Goal: Navigation & Orientation: Find specific page/section

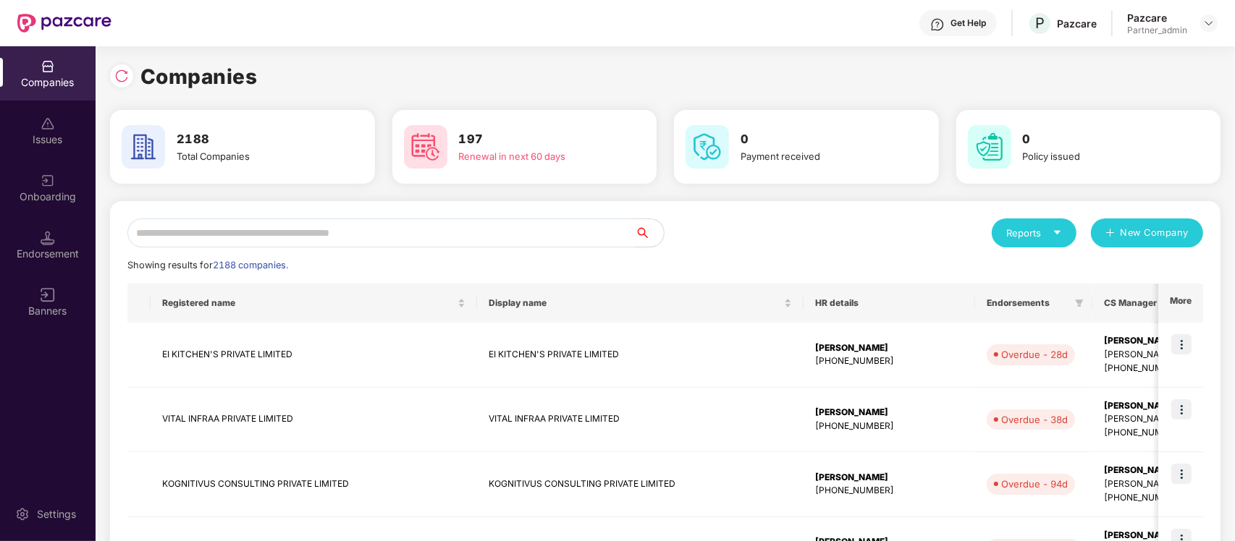
click at [449, 229] on input "text" at bounding box center [380, 233] width 507 height 29
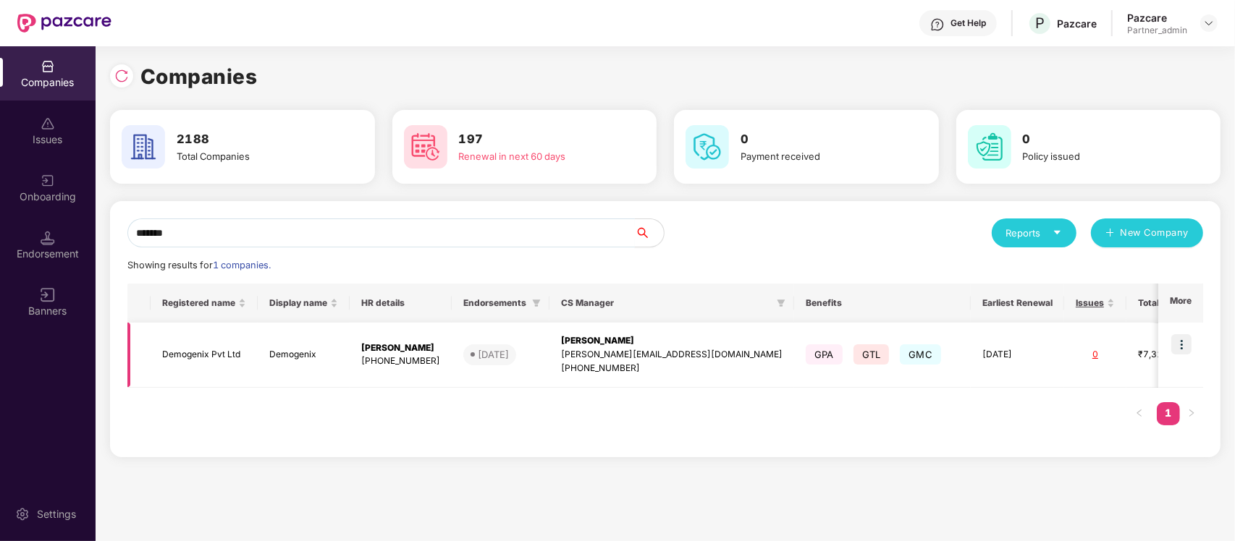
type input "*******"
click at [1187, 339] on img at bounding box center [1181, 344] width 20 height 20
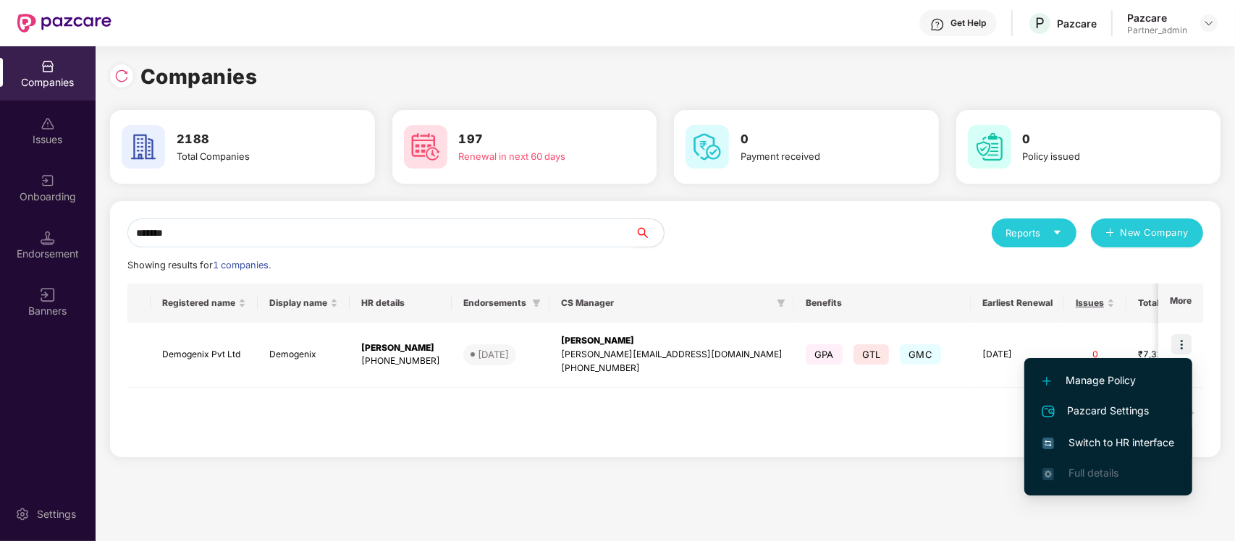
click at [1112, 429] on li "Switch to HR interface" at bounding box center [1108, 443] width 168 height 30
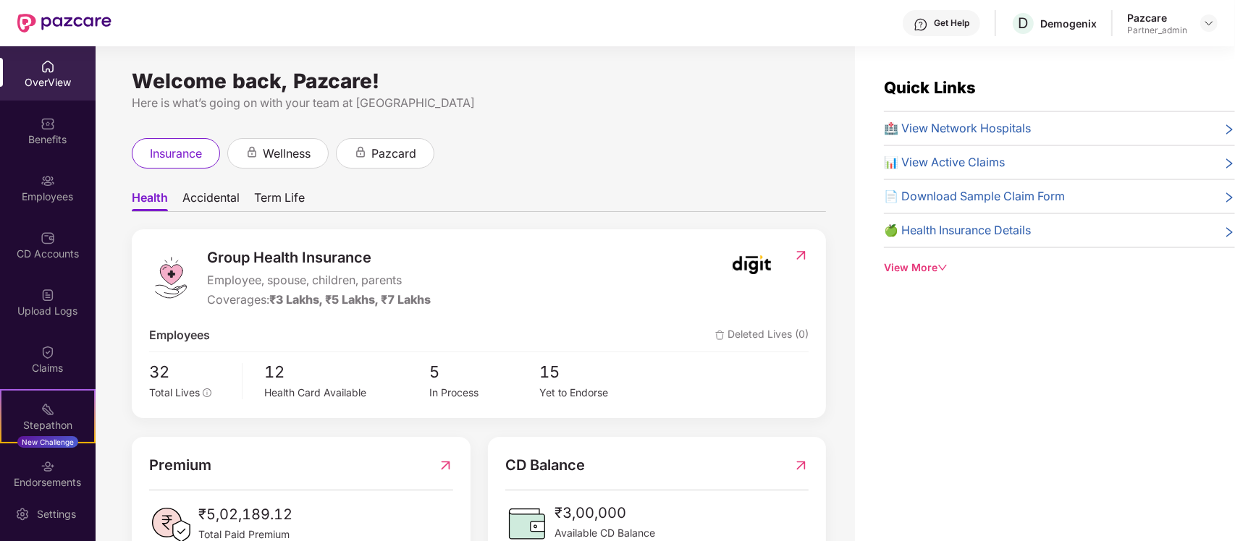
click at [15, 342] on div "Claims" at bounding box center [48, 359] width 96 height 54
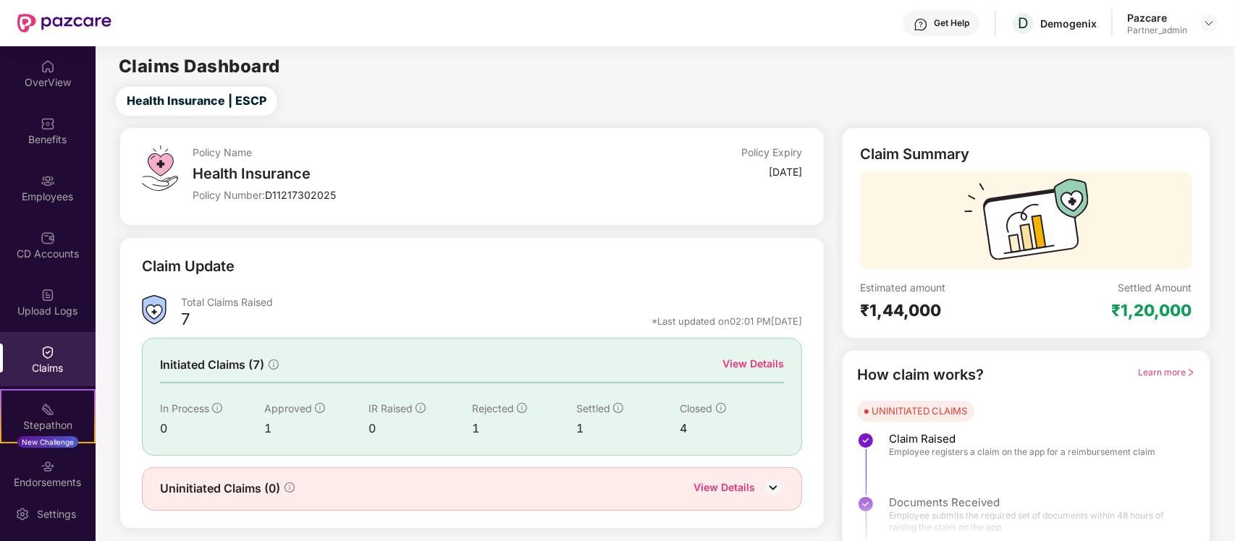
scroll to position [25, 0]
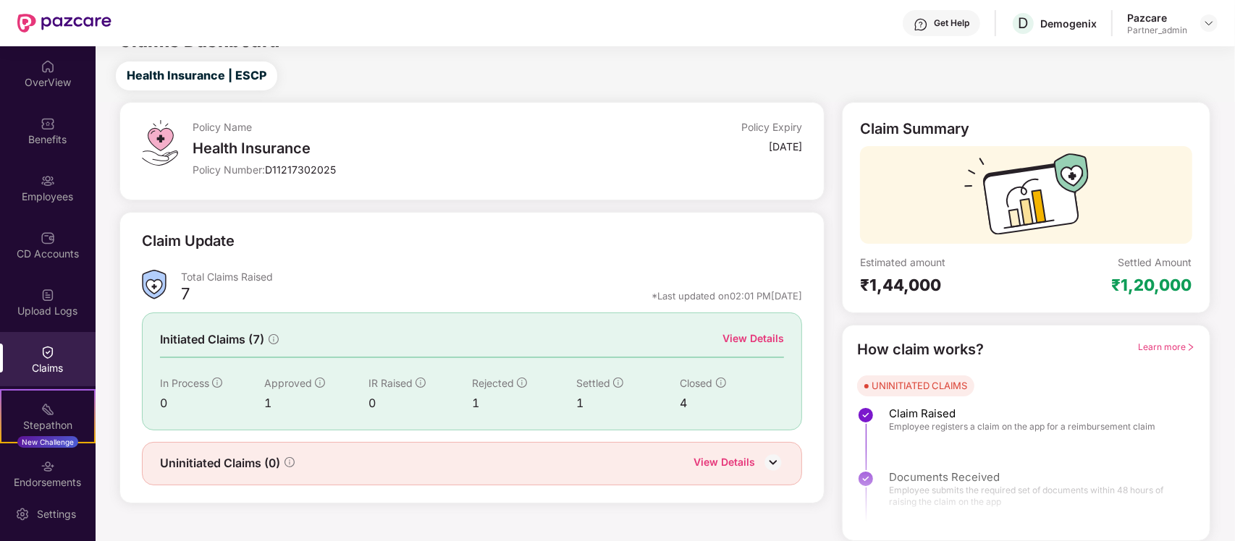
click at [761, 340] on div "View Details" at bounding box center [753, 339] width 62 height 16
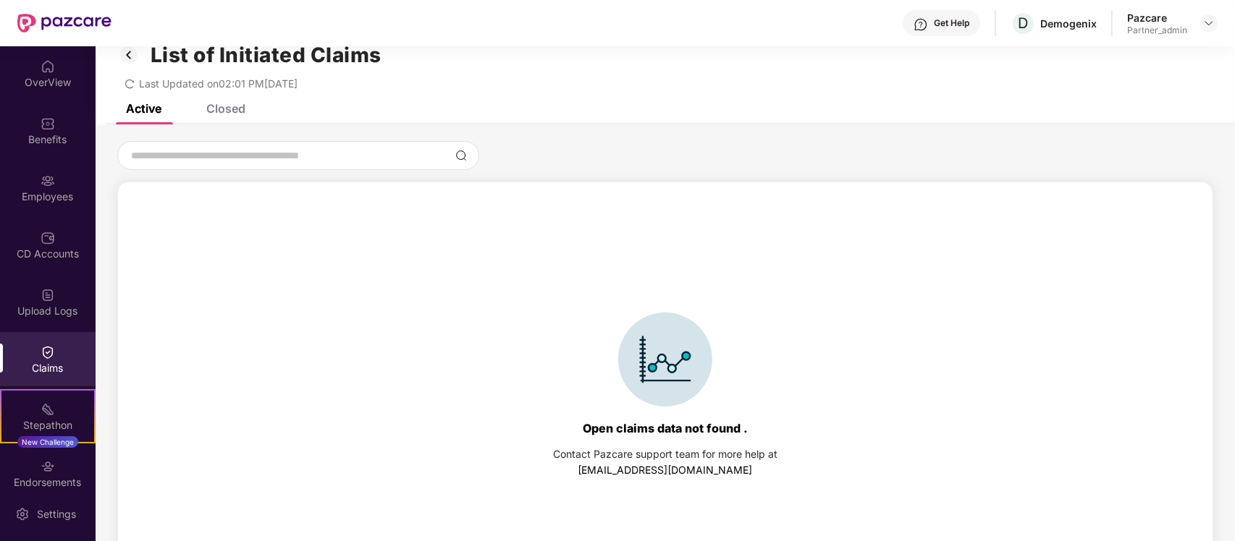
click at [232, 107] on div "Closed" at bounding box center [225, 108] width 39 height 14
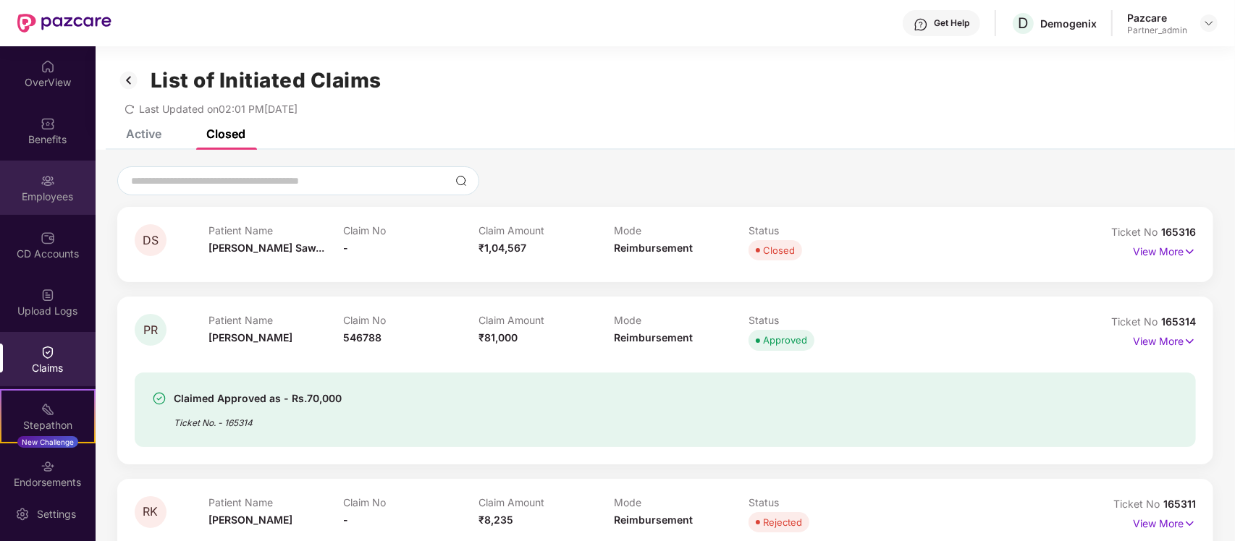
click at [59, 214] on div "Employees" at bounding box center [48, 188] width 96 height 54
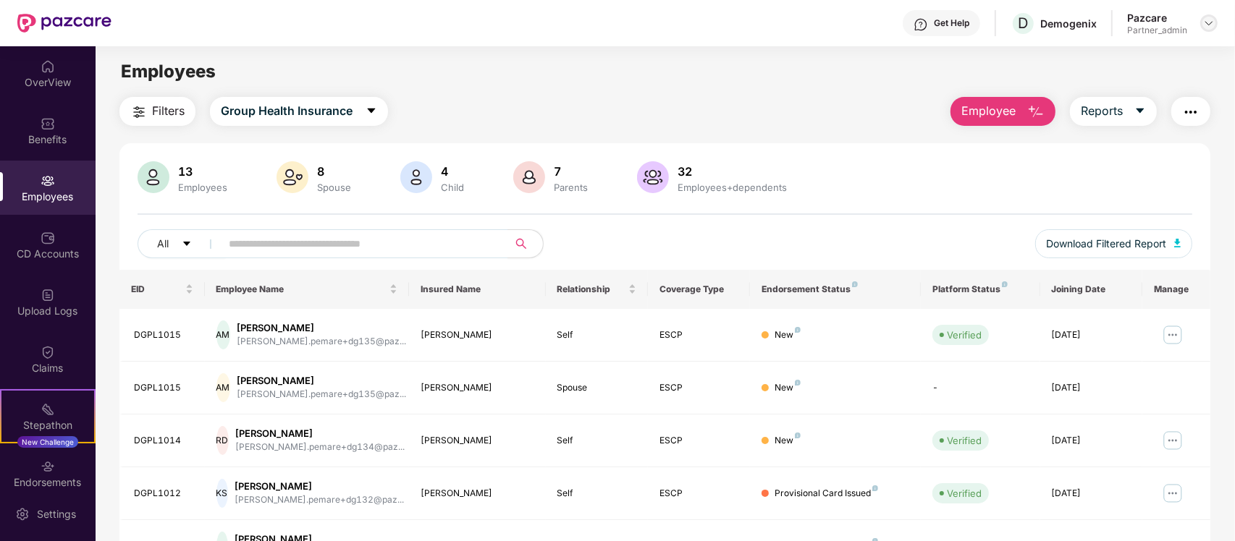
click at [1209, 22] on img at bounding box center [1209, 23] width 12 height 12
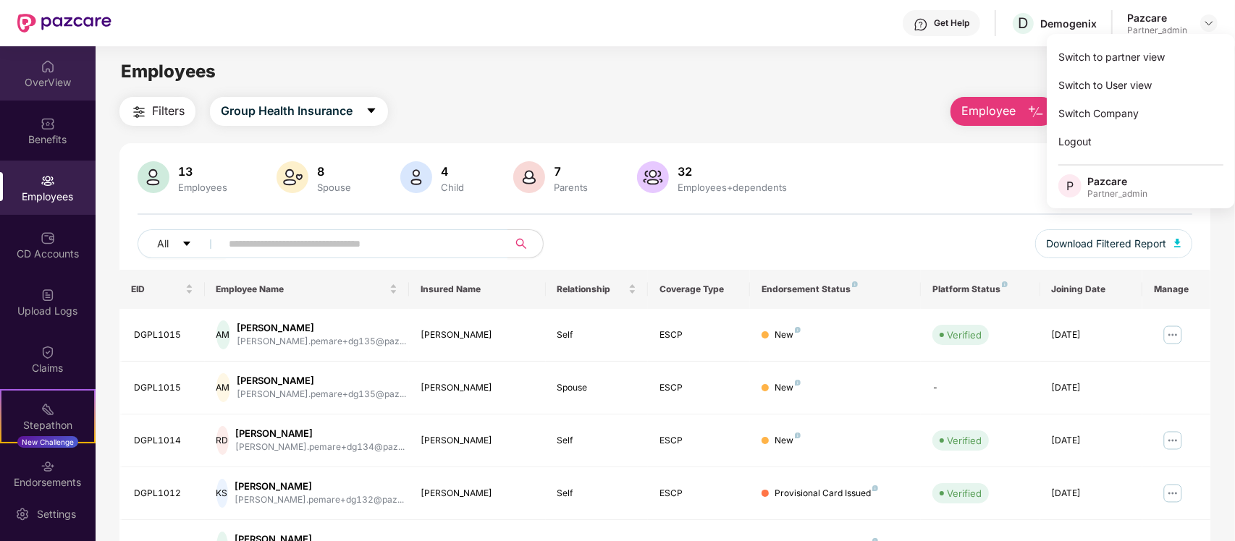
click at [30, 87] on div "OverView" at bounding box center [48, 82] width 96 height 14
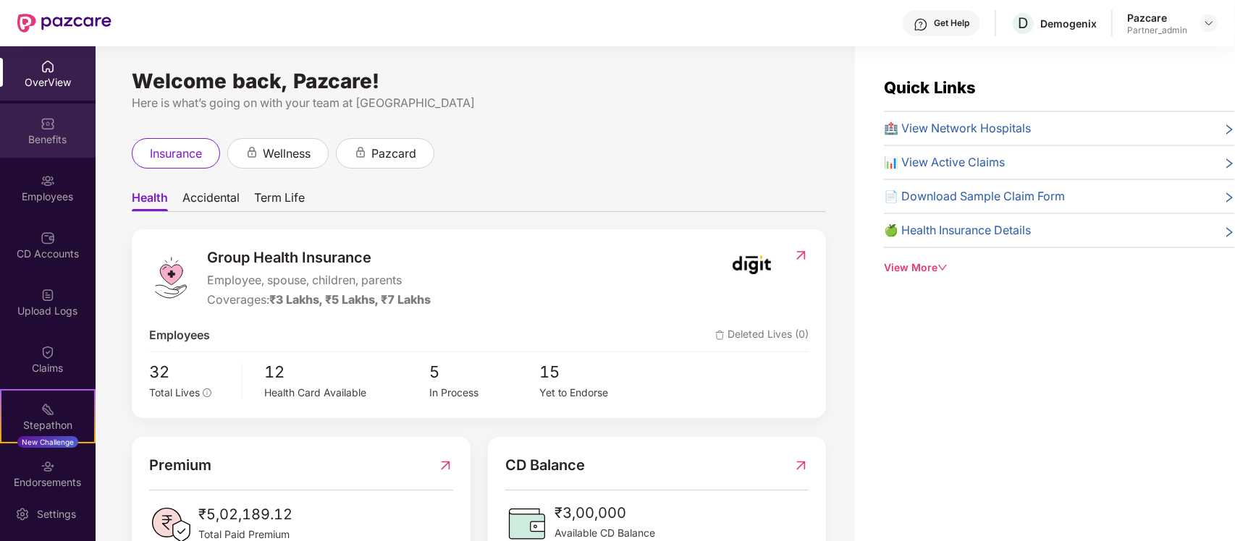
click at [41, 123] on img at bounding box center [48, 124] width 14 height 14
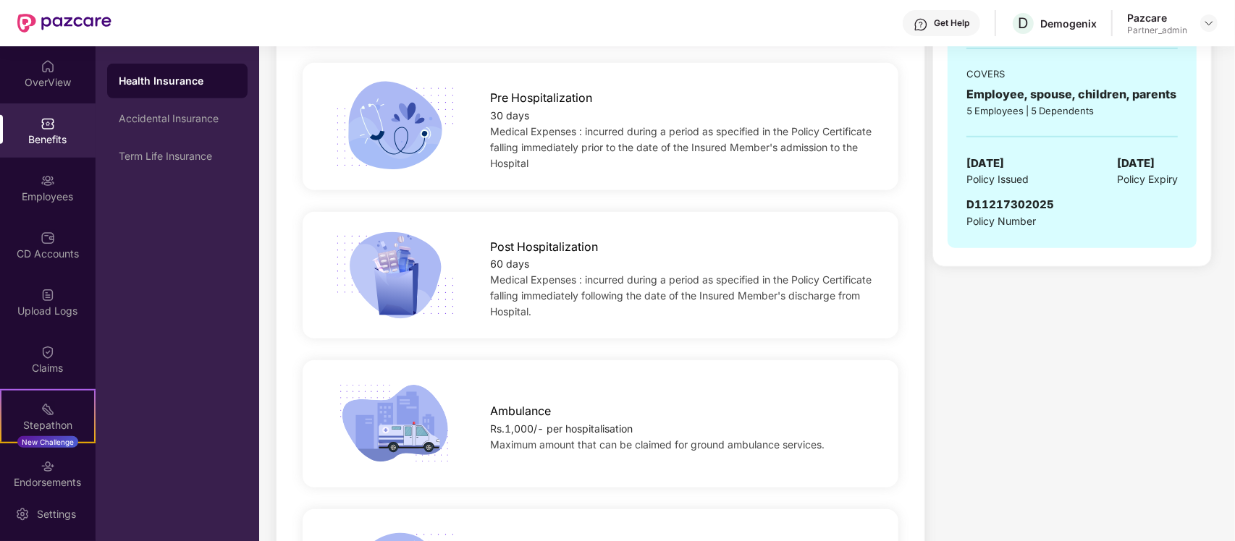
scroll to position [468, 0]
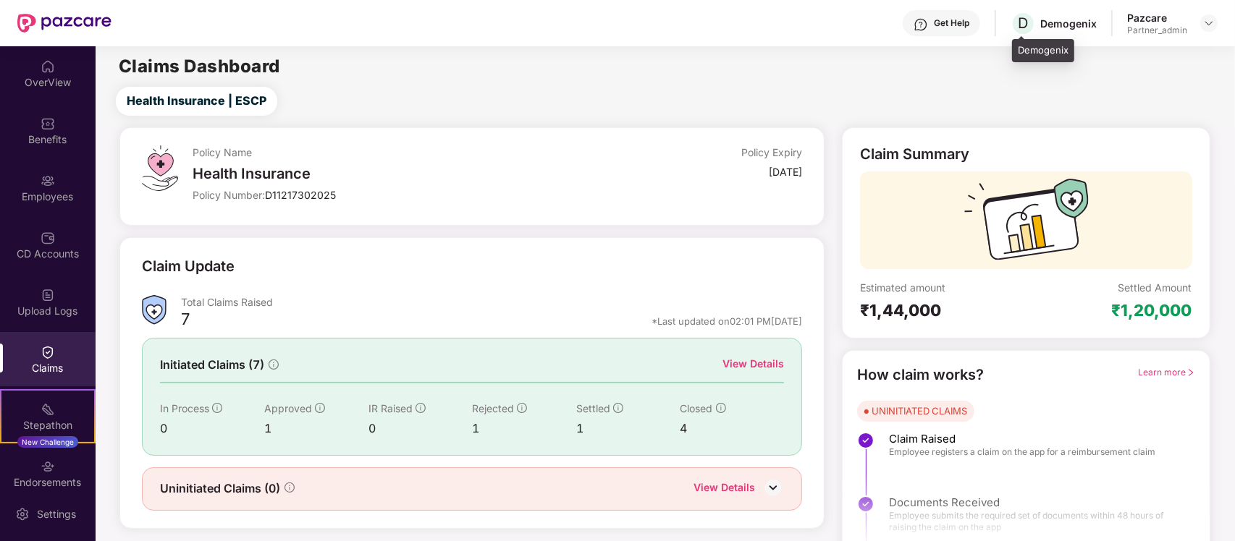
click at [1062, 22] on div "Demogenix" at bounding box center [1068, 24] width 56 height 14
drag, startPoint x: 1042, startPoint y: 22, endPoint x: 1101, endPoint y: 22, distance: 58.6
click at [1101, 22] on div "Get Help D Demogenix Pazcare Partner_admin" at bounding box center [664, 23] width 1106 height 46
copy div "Demogenix"
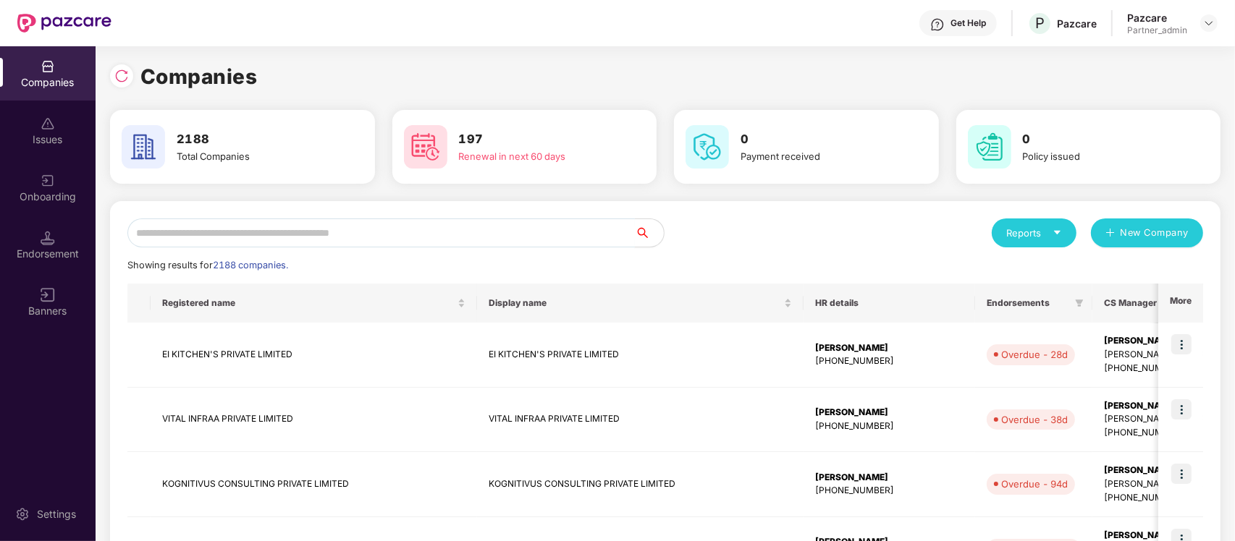
click at [360, 242] on input "text" at bounding box center [380, 233] width 507 height 29
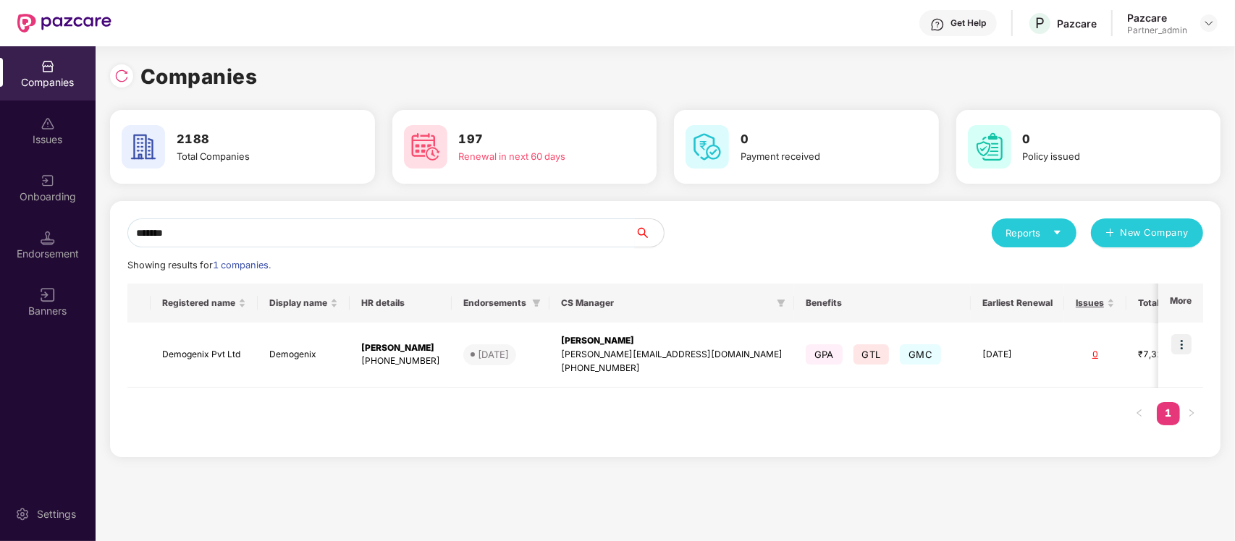
type input "*******"
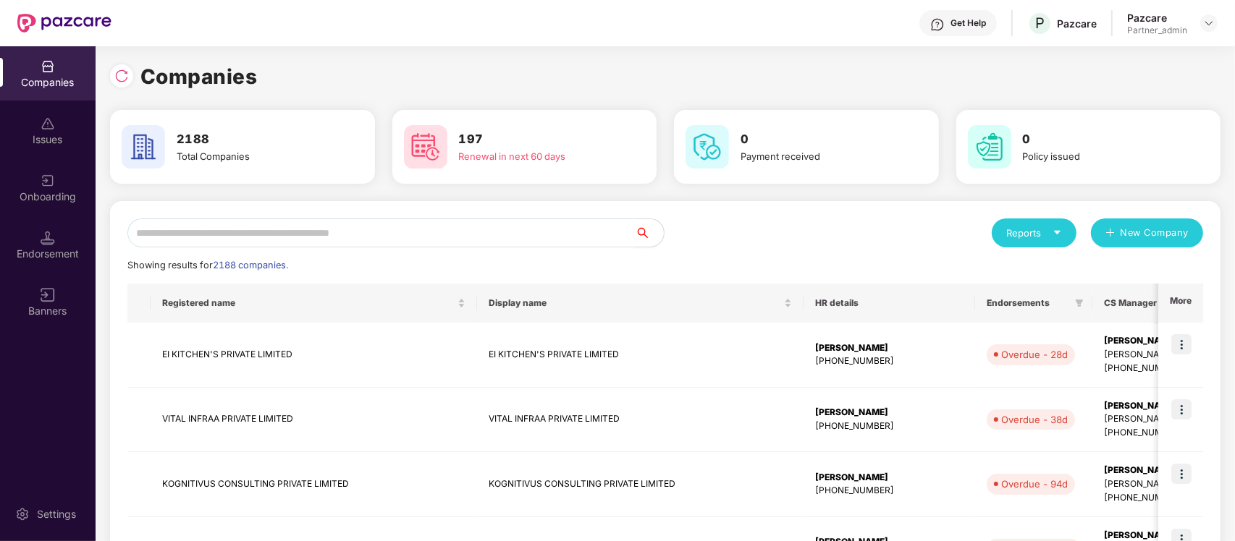
click at [432, 240] on input "text" at bounding box center [380, 233] width 507 height 29
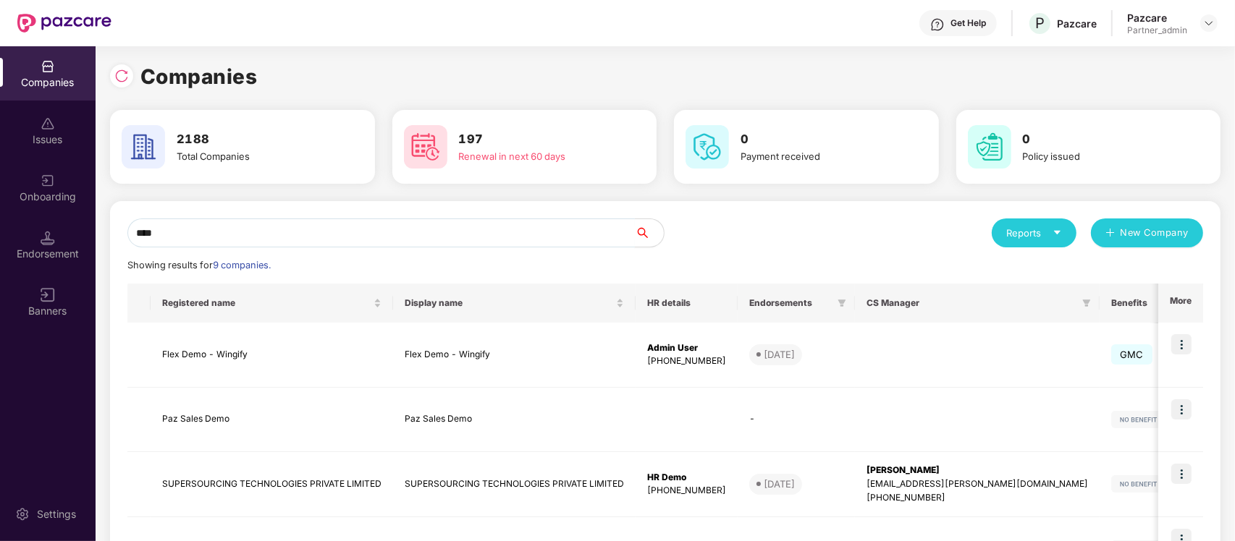
click at [186, 228] on input "****" at bounding box center [380, 233] width 507 height 29
click at [117, 73] on img at bounding box center [121, 76] width 14 height 14
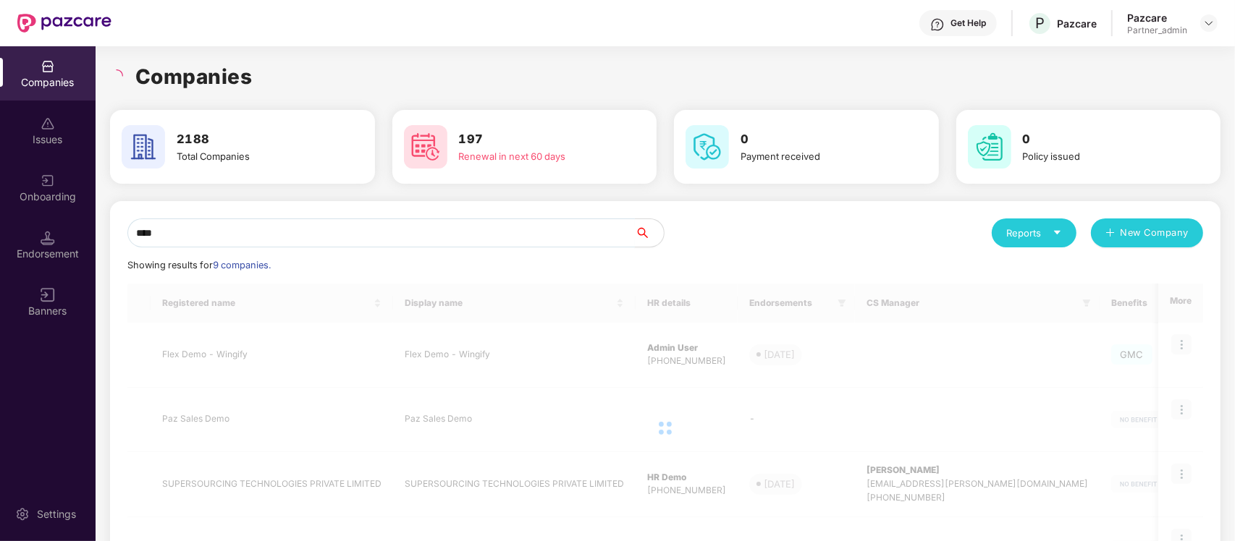
click at [185, 226] on input "****" at bounding box center [380, 233] width 507 height 29
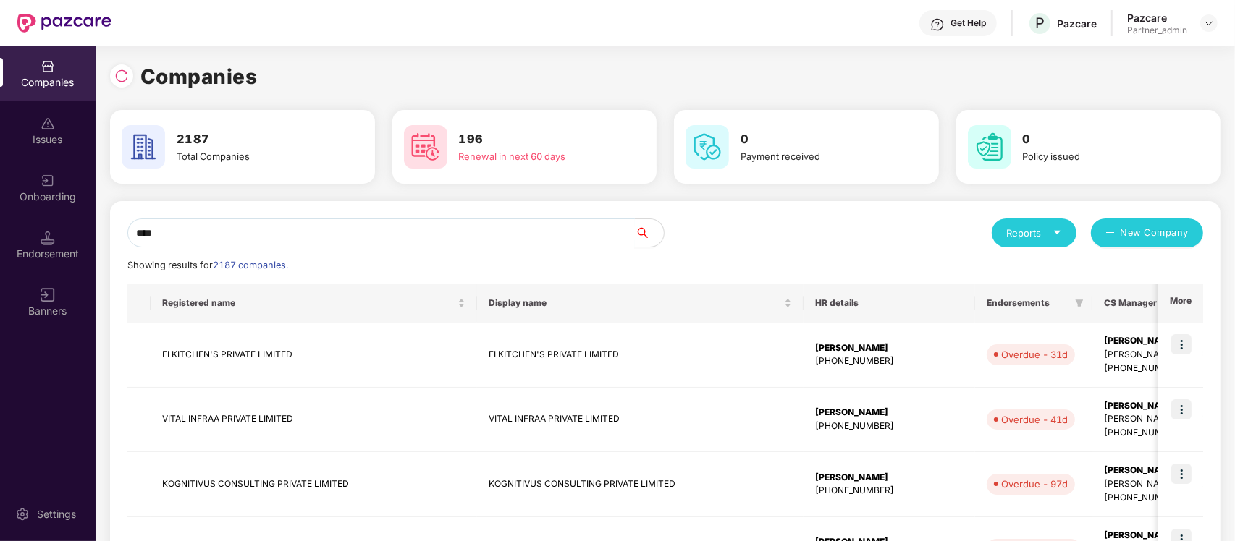
click at [237, 224] on input "****" at bounding box center [380, 233] width 507 height 29
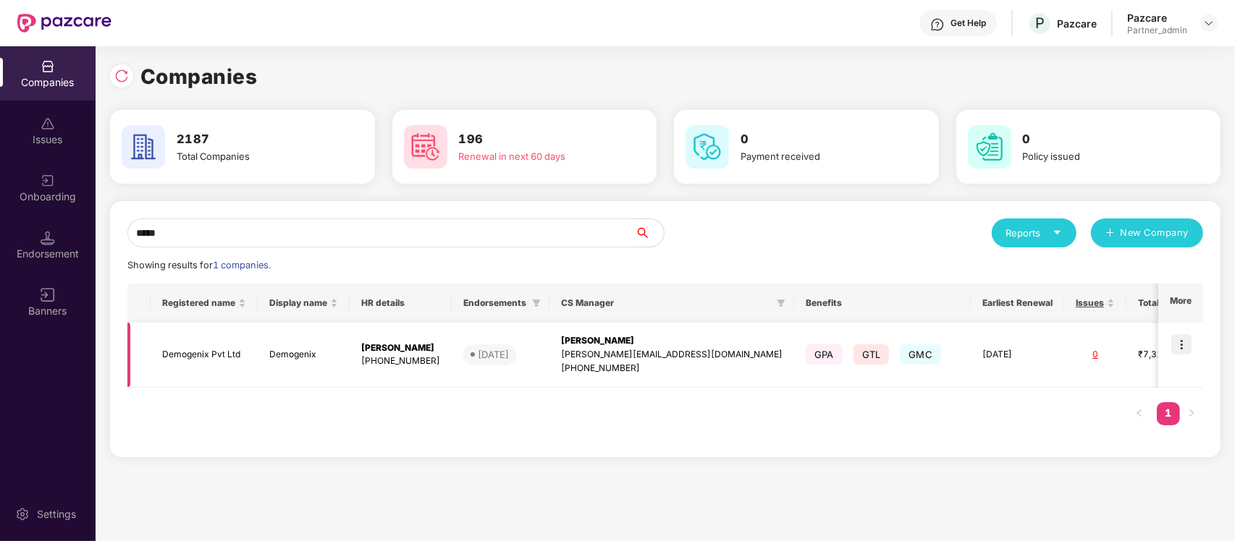
type input "*****"
click at [1178, 341] on img at bounding box center [1181, 344] width 20 height 20
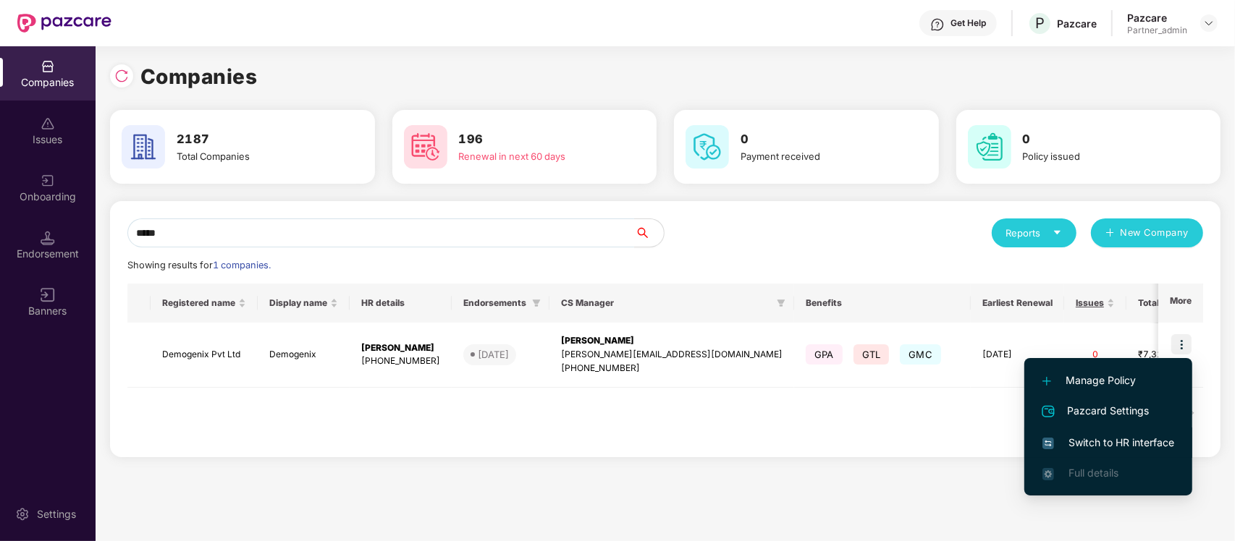
click at [1086, 439] on span "Switch to HR interface" at bounding box center [1108, 443] width 132 height 16
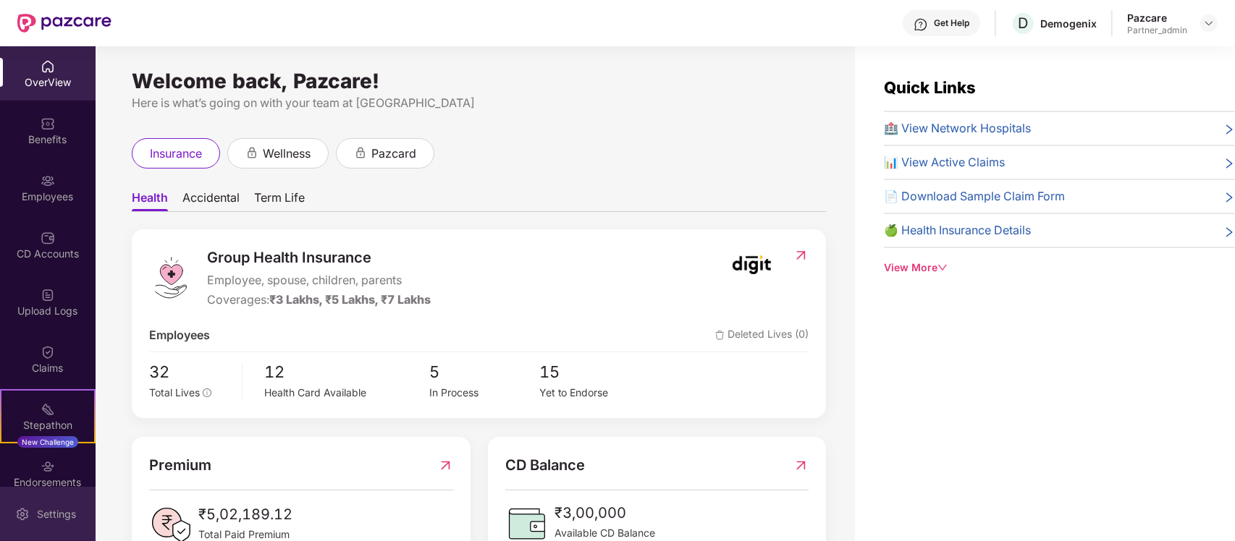
click at [48, 511] on div "Settings" at bounding box center [57, 514] width 48 height 14
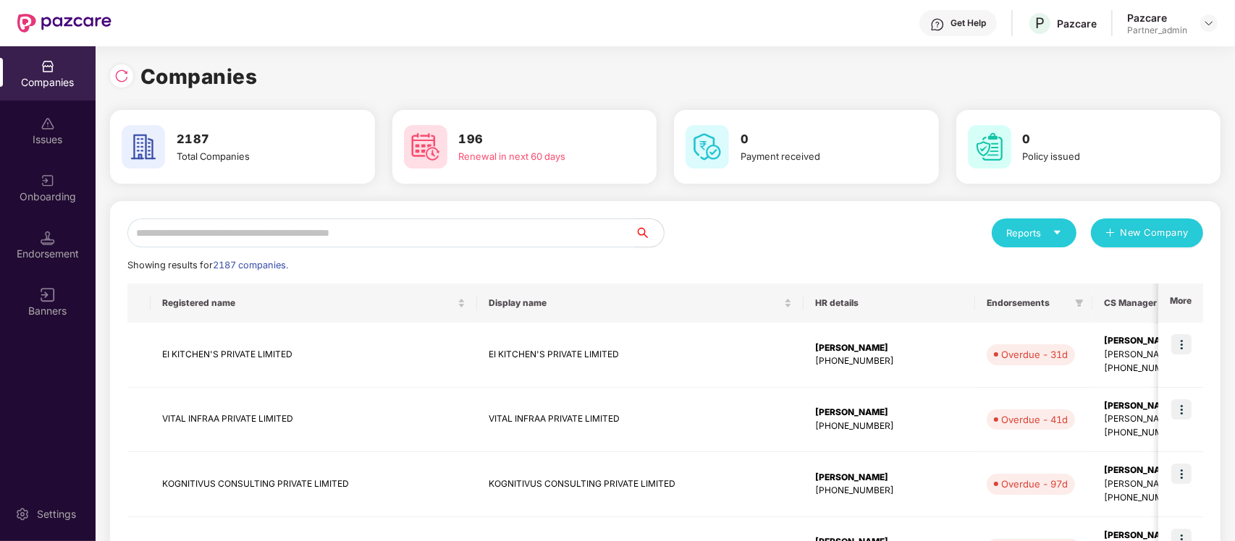
click at [203, 245] on input "text" at bounding box center [380, 233] width 507 height 29
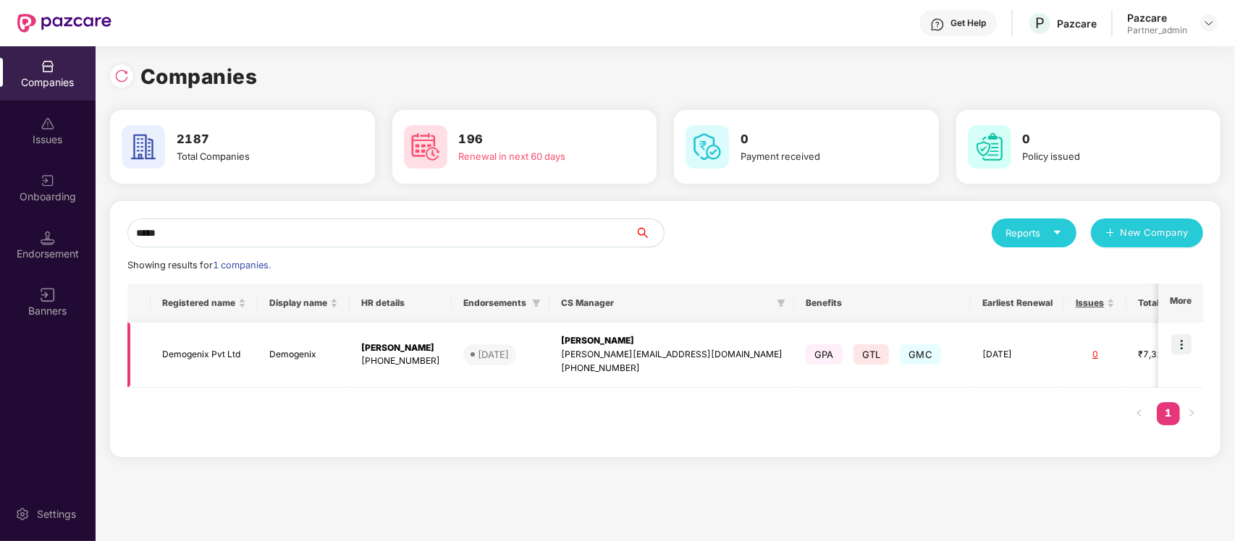
type input "*****"
click at [900, 355] on span "GMC" at bounding box center [920, 354] width 41 height 20
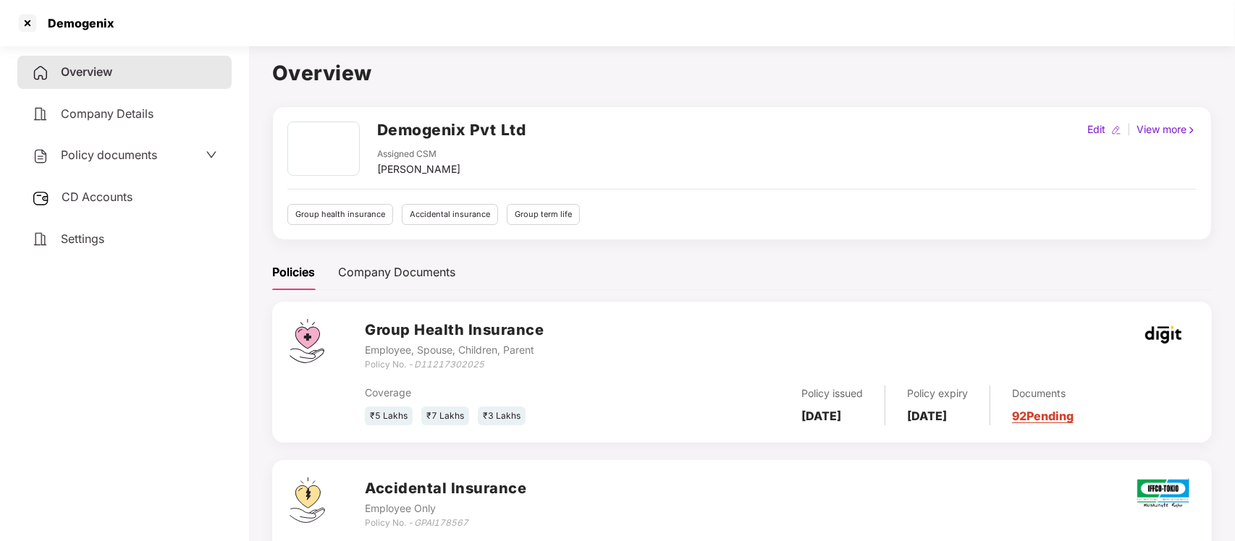
click at [46, 234] on img at bounding box center [40, 239] width 17 height 17
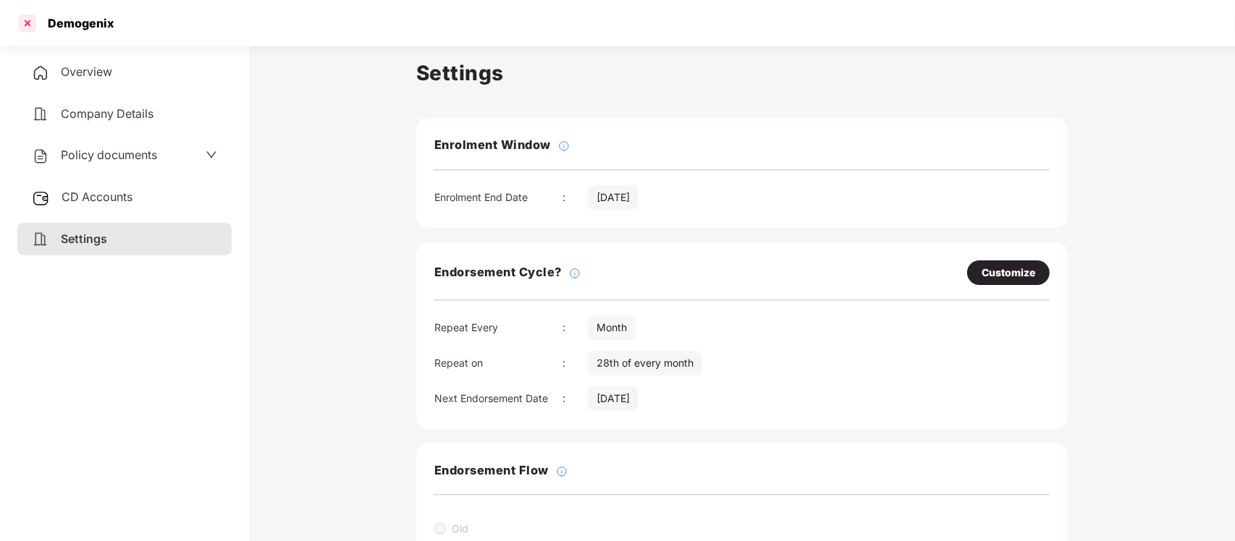
click at [22, 12] on div at bounding box center [27, 23] width 23 height 23
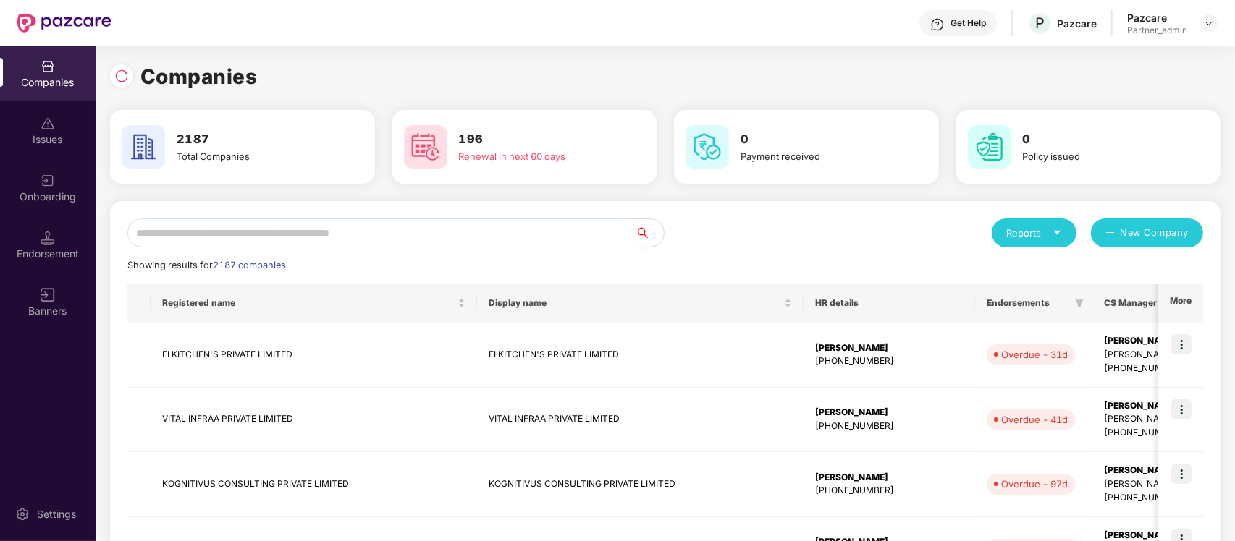
click at [227, 228] on input "text" at bounding box center [380, 233] width 507 height 29
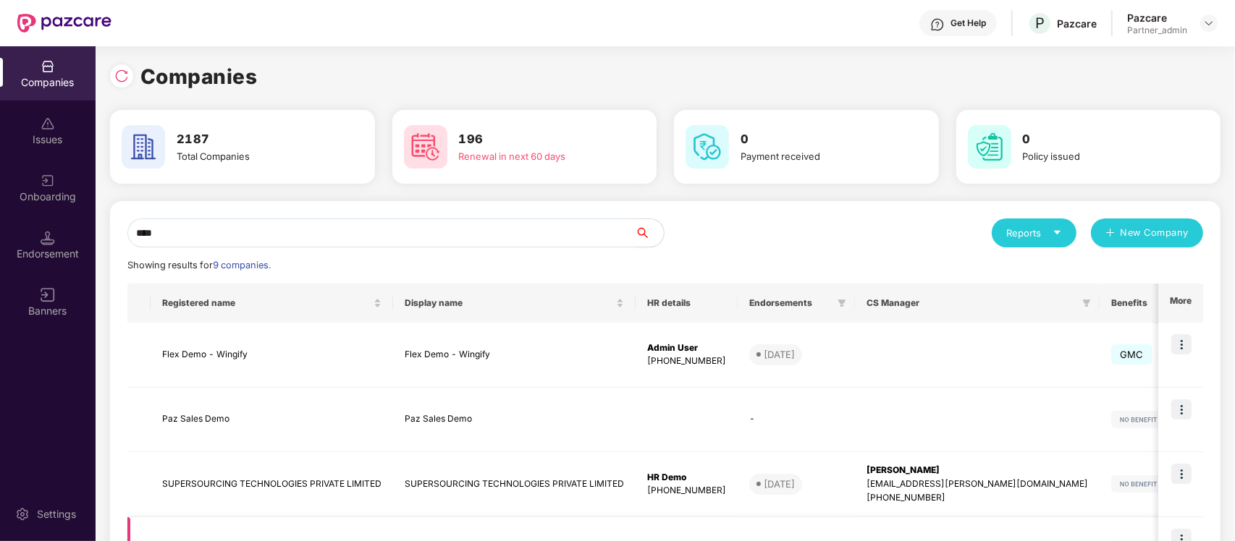
type input "****"
click at [1099, 539] on td at bounding box center [1187, 549] width 177 height 65
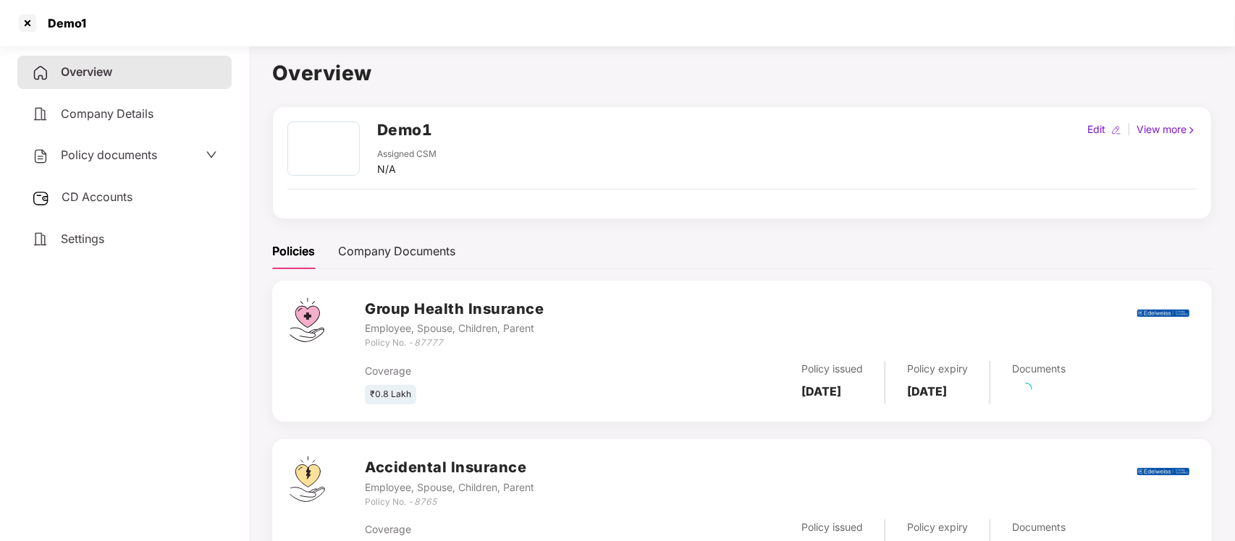
scroll to position [1, 0]
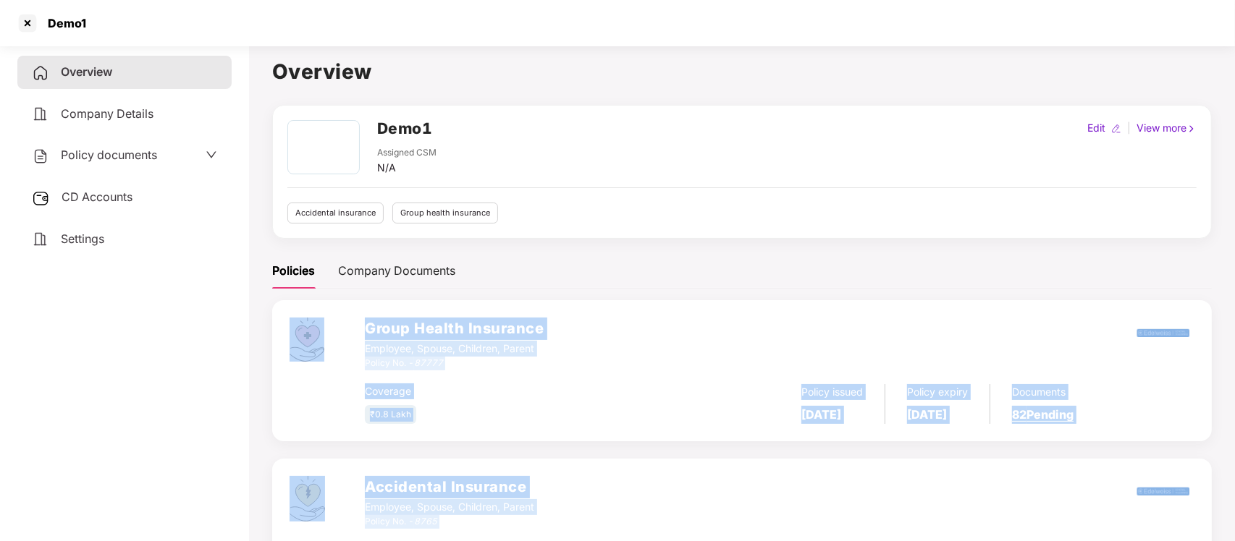
click at [923, 250] on div "Demo1 Assigned CSM N/A Edit | View more Accidental insurance Group health insur…" at bounding box center [741, 361] width 939 height 512
click at [743, 288] on div "Policies Company Documents" at bounding box center [741, 270] width 939 height 35
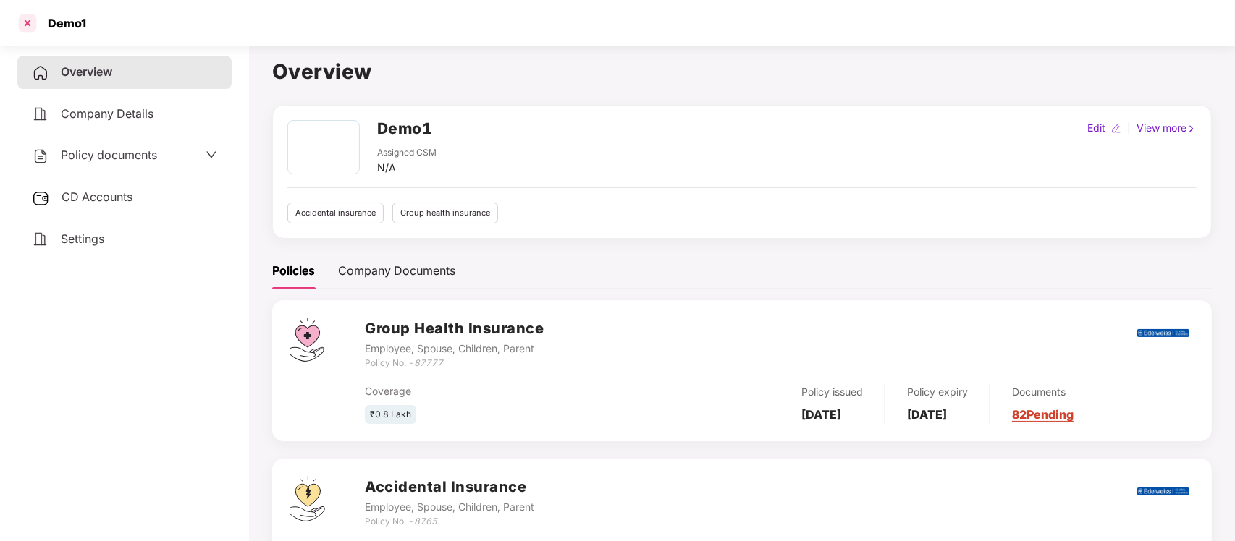
click at [16, 22] on div at bounding box center [27, 23] width 23 height 23
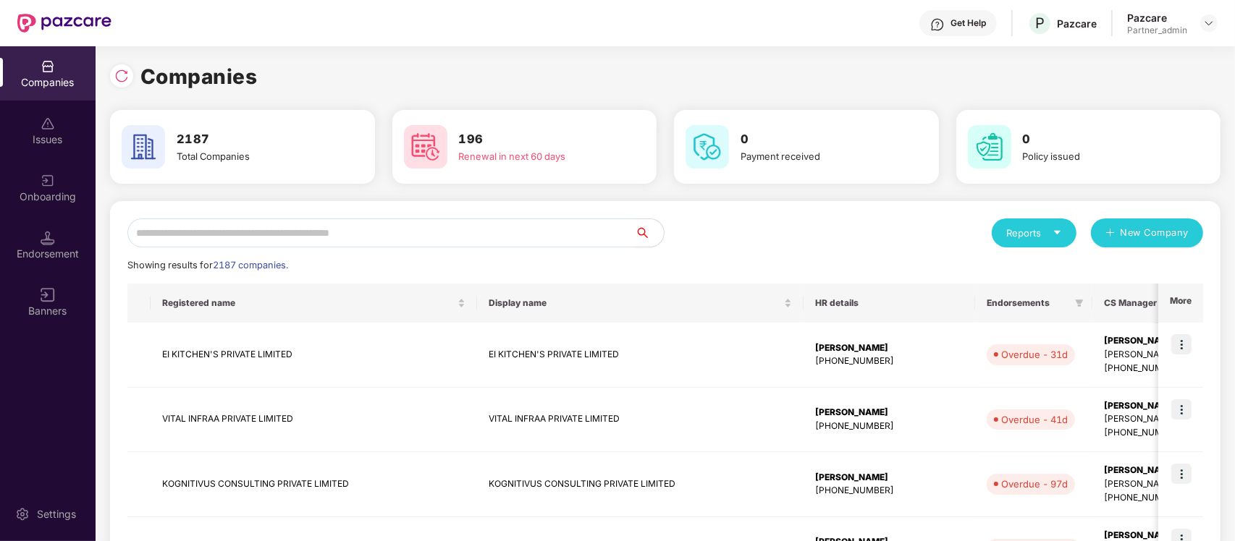
scroll to position [0, 0]
click at [234, 234] on input "text" at bounding box center [380, 233] width 507 height 29
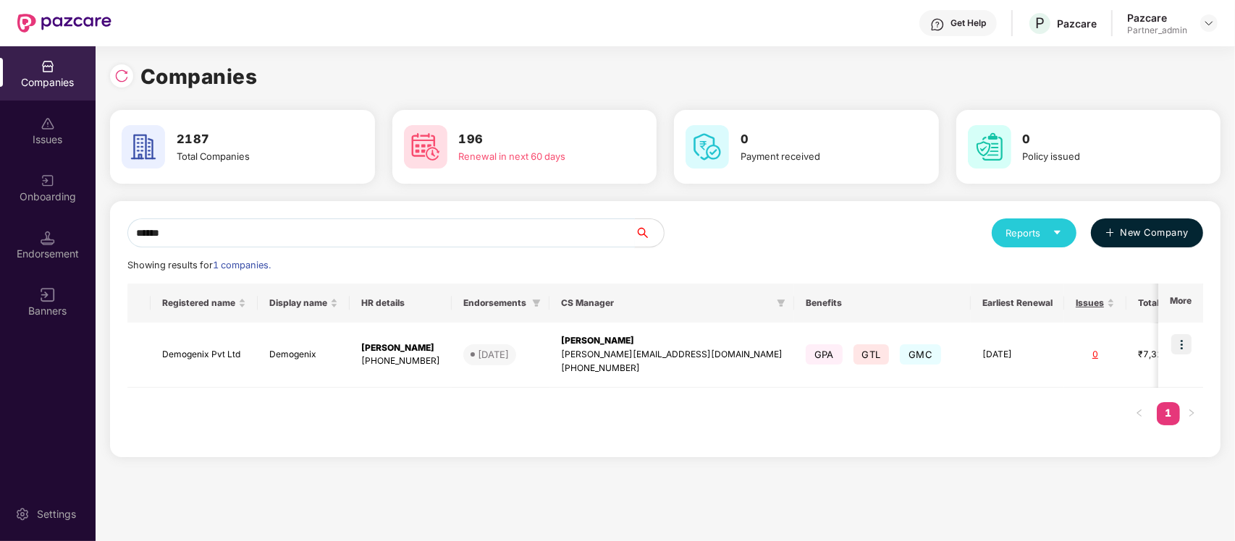
type input "******"
click at [1180, 342] on img at bounding box center [1181, 344] width 20 height 20
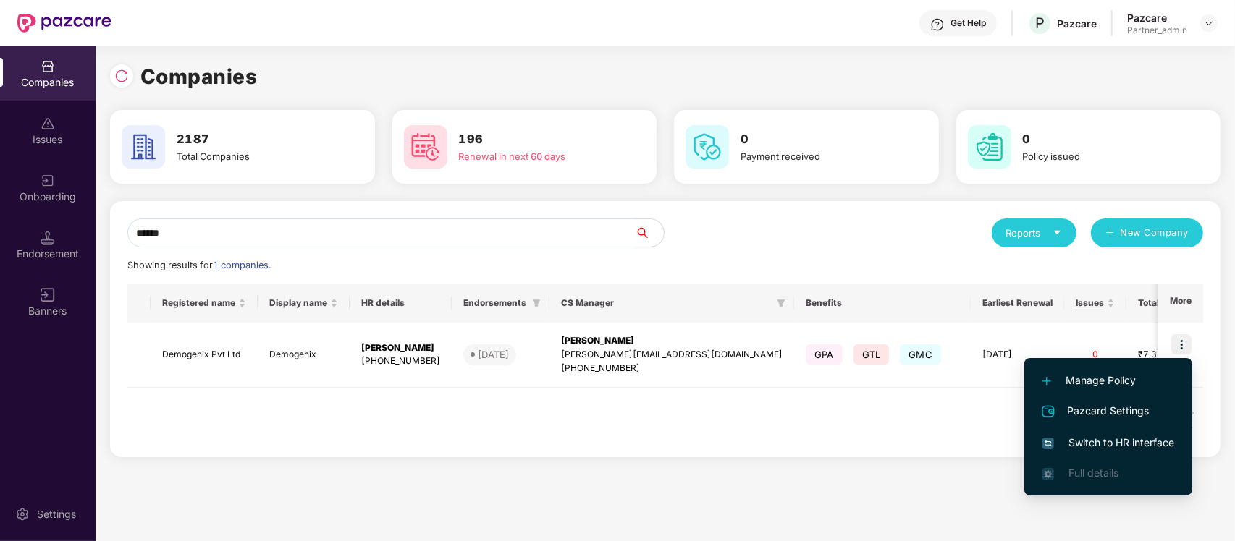
click at [1107, 436] on span "Switch to HR interface" at bounding box center [1108, 443] width 132 height 16
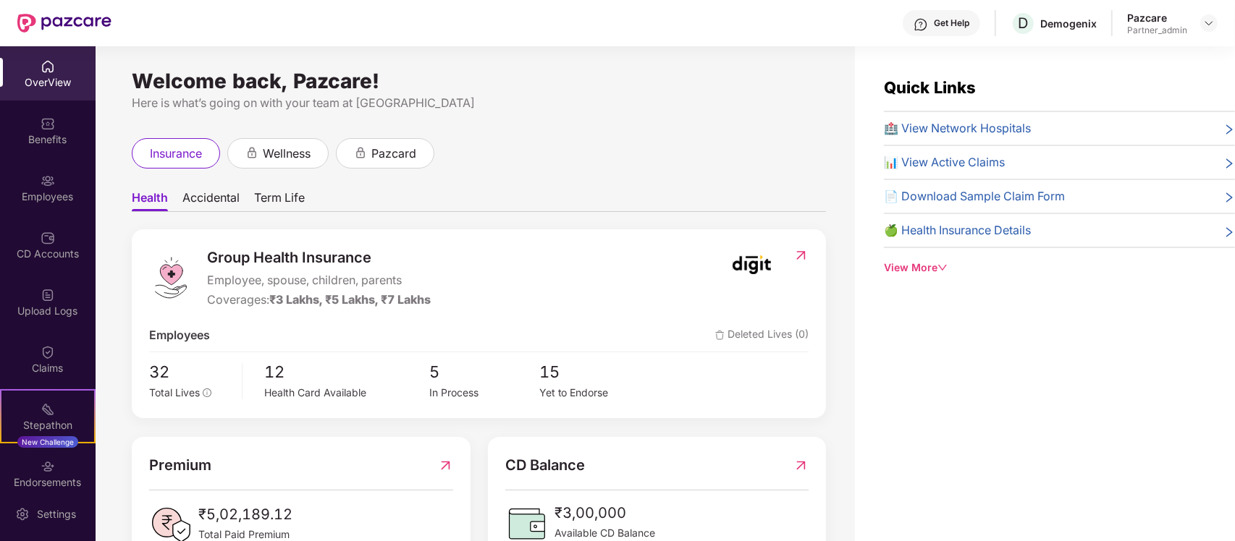
scroll to position [99, 0]
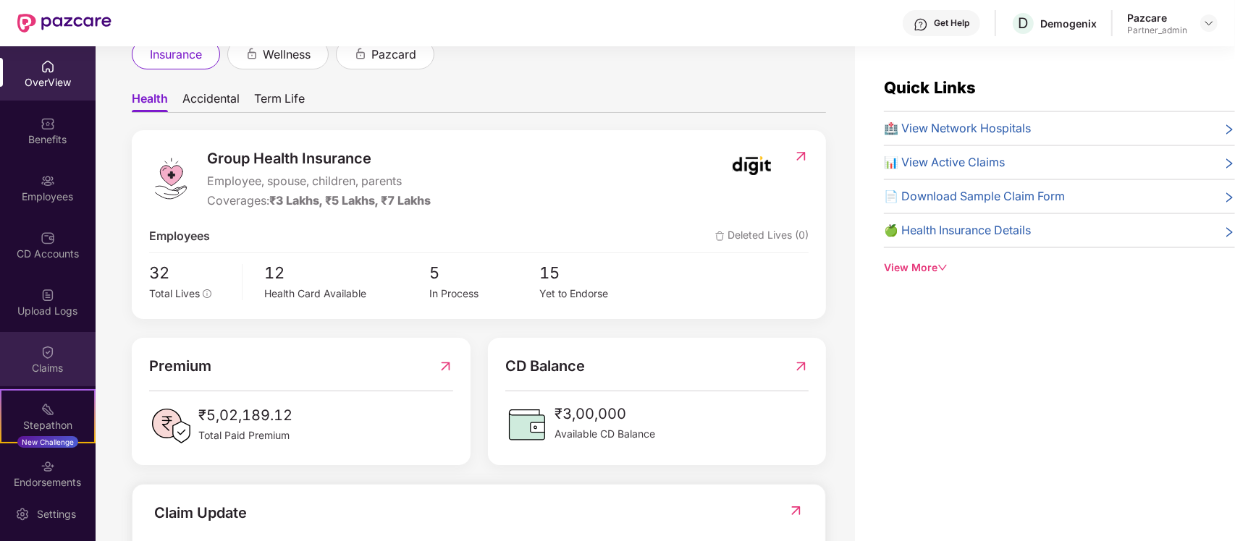
click at [51, 364] on div "Claims" at bounding box center [48, 368] width 96 height 14
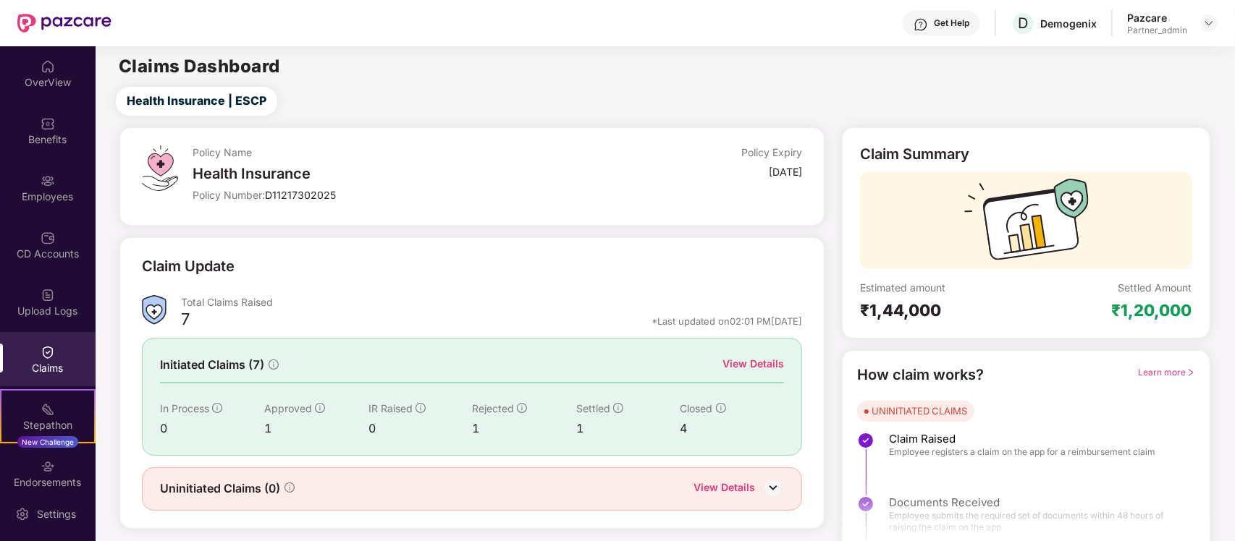
scroll to position [25, 0]
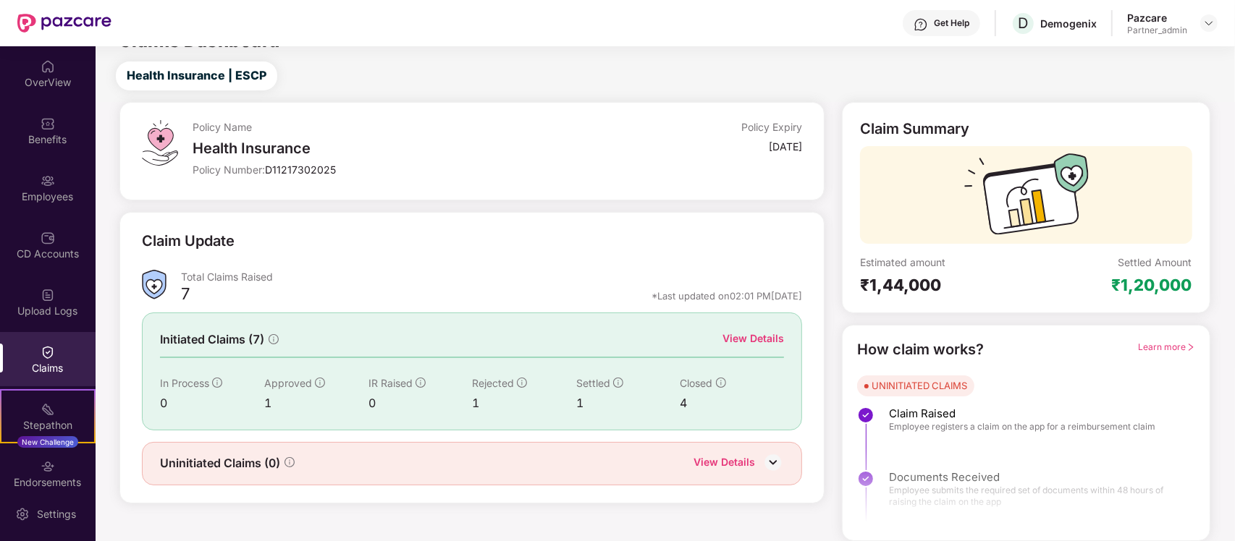
click at [731, 454] on div "View Details" at bounding box center [724, 463] width 62 height 19
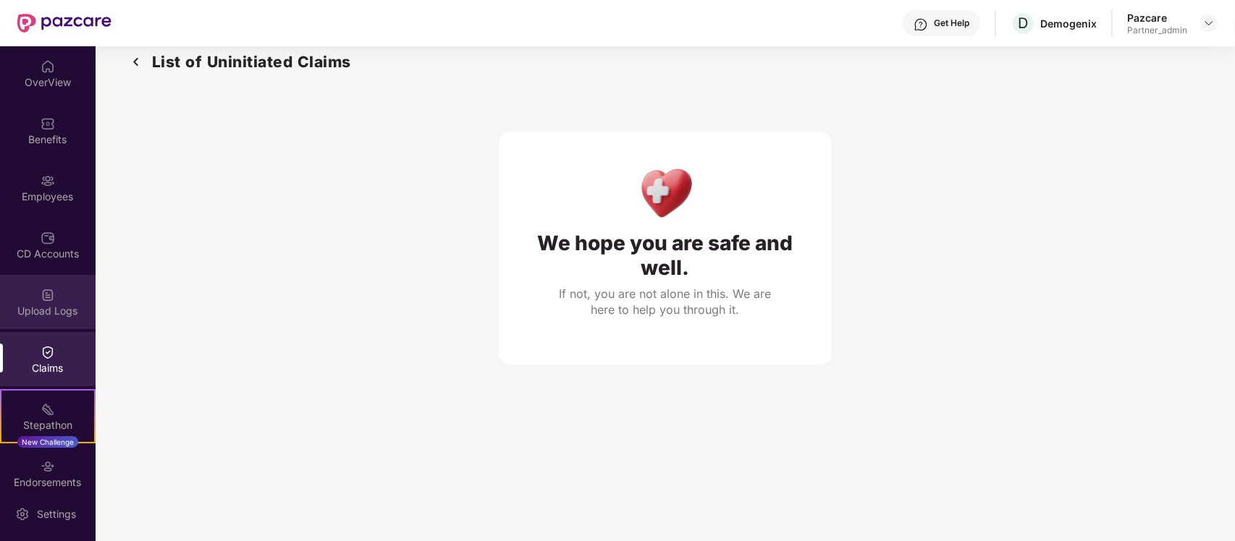
scroll to position [0, 0]
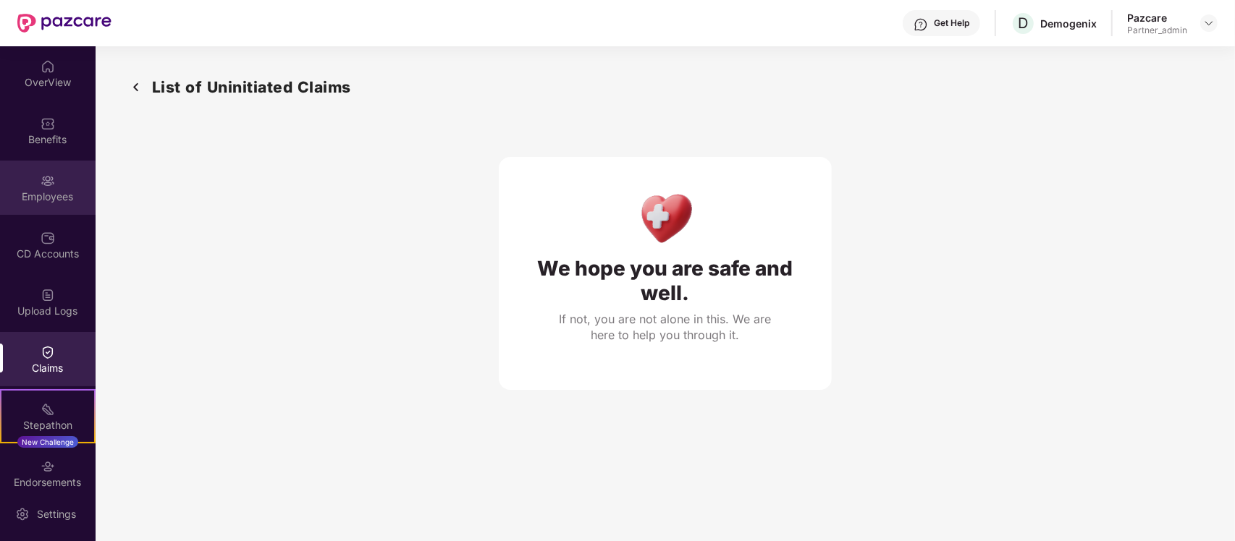
click at [48, 206] on div "Employees" at bounding box center [48, 188] width 96 height 54
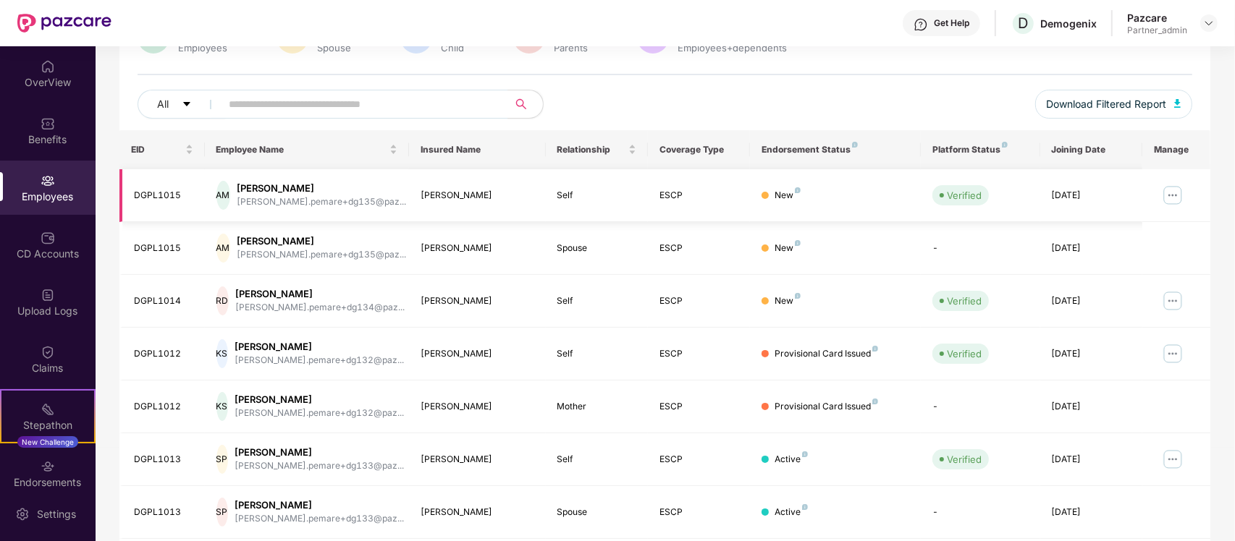
scroll to position [93, 0]
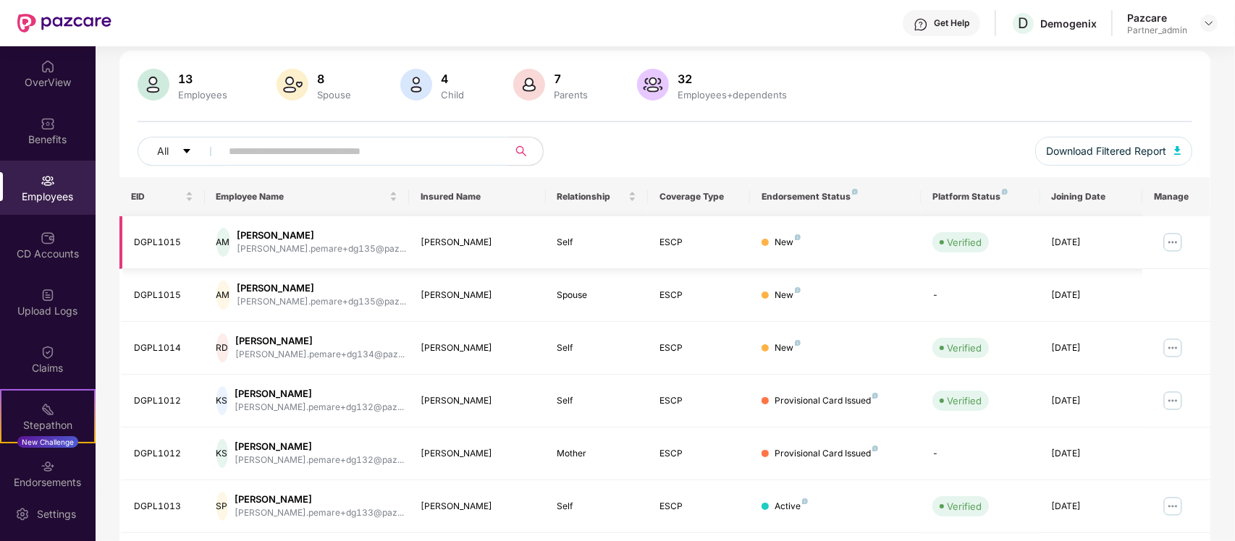
click at [1177, 247] on img at bounding box center [1172, 242] width 23 height 23
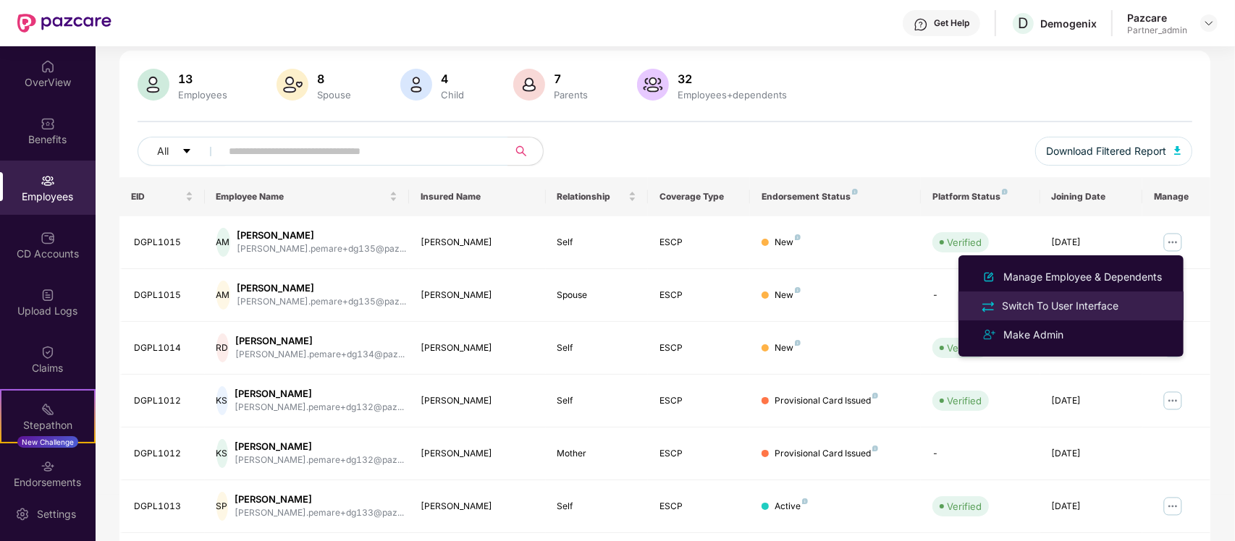
click at [1060, 311] on div "Switch To User Interface" at bounding box center [1060, 306] width 122 height 16
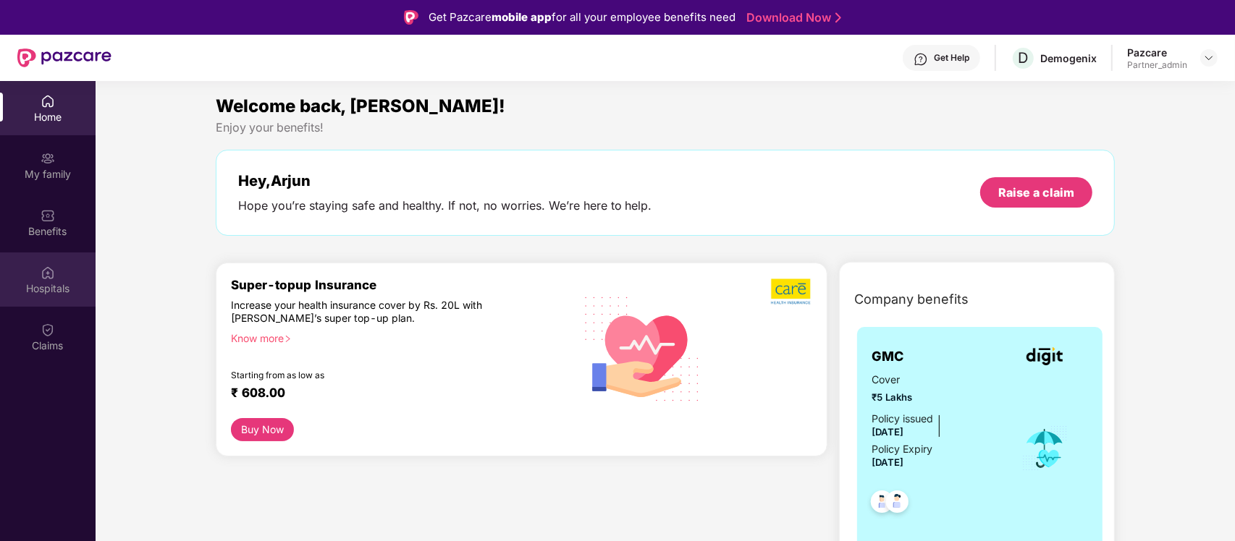
click at [53, 276] on img at bounding box center [48, 273] width 14 height 14
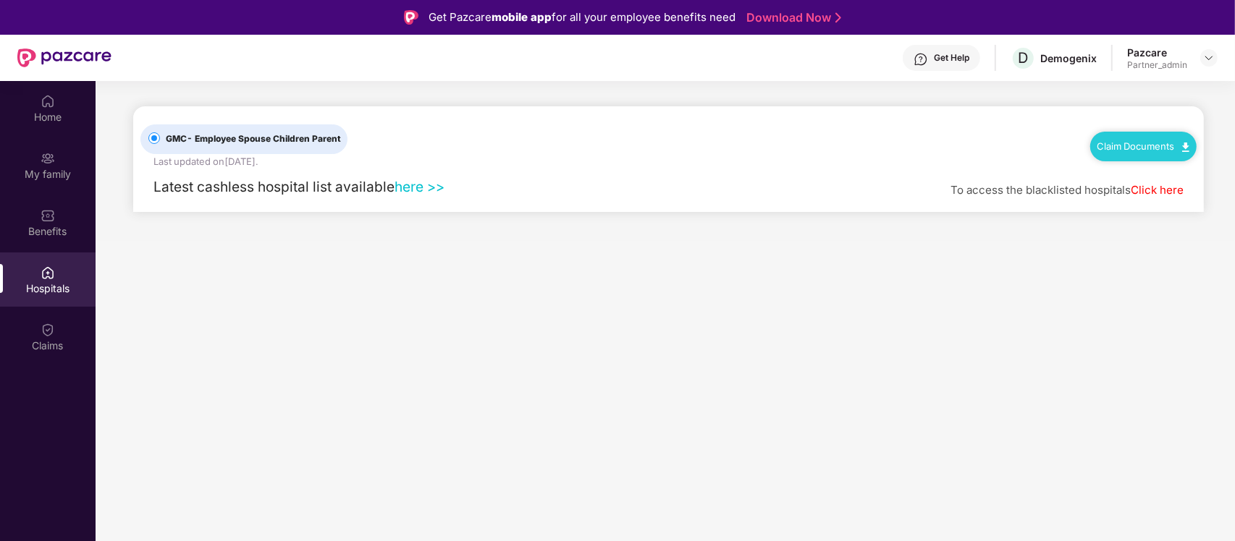
click at [442, 183] on link "here >>" at bounding box center [419, 186] width 50 height 17
click at [1211, 60] on img at bounding box center [1209, 58] width 12 height 12
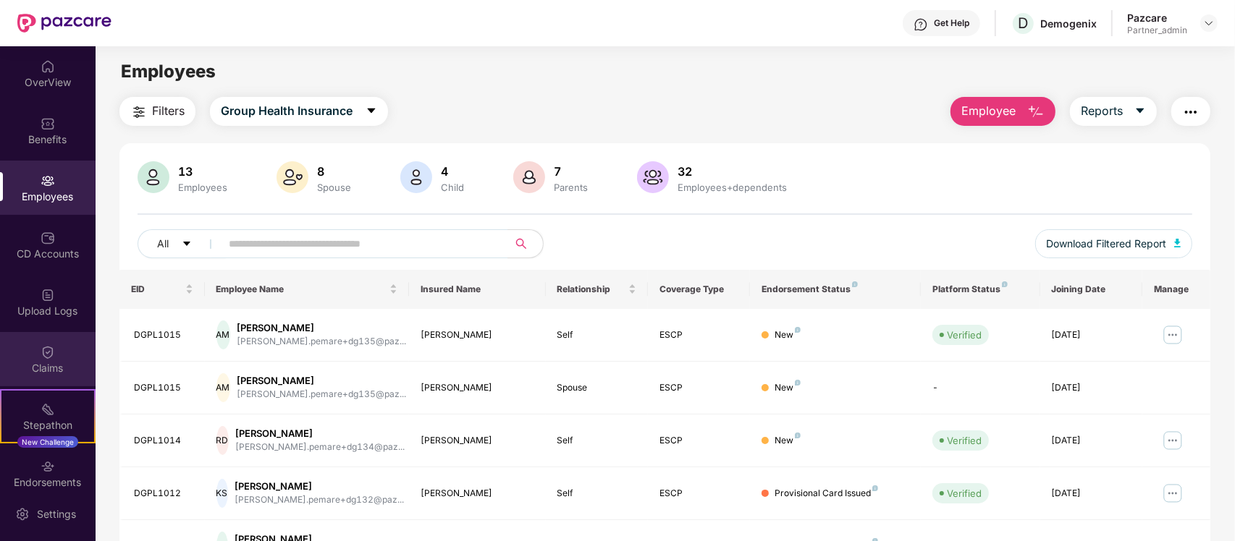
click at [41, 344] on div at bounding box center [48, 351] width 14 height 14
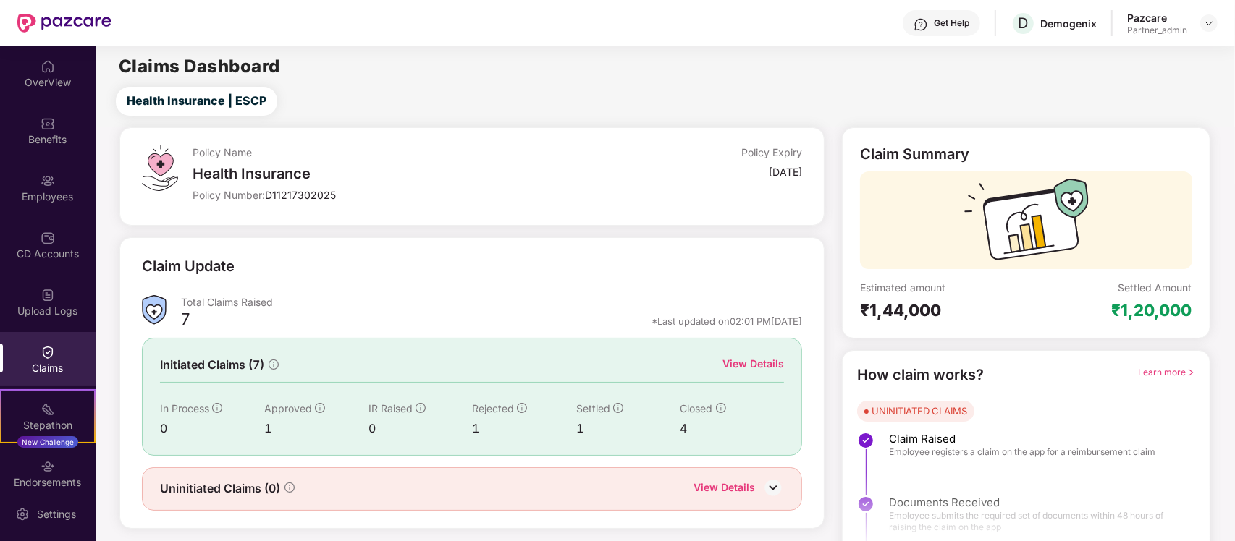
scroll to position [25, 0]
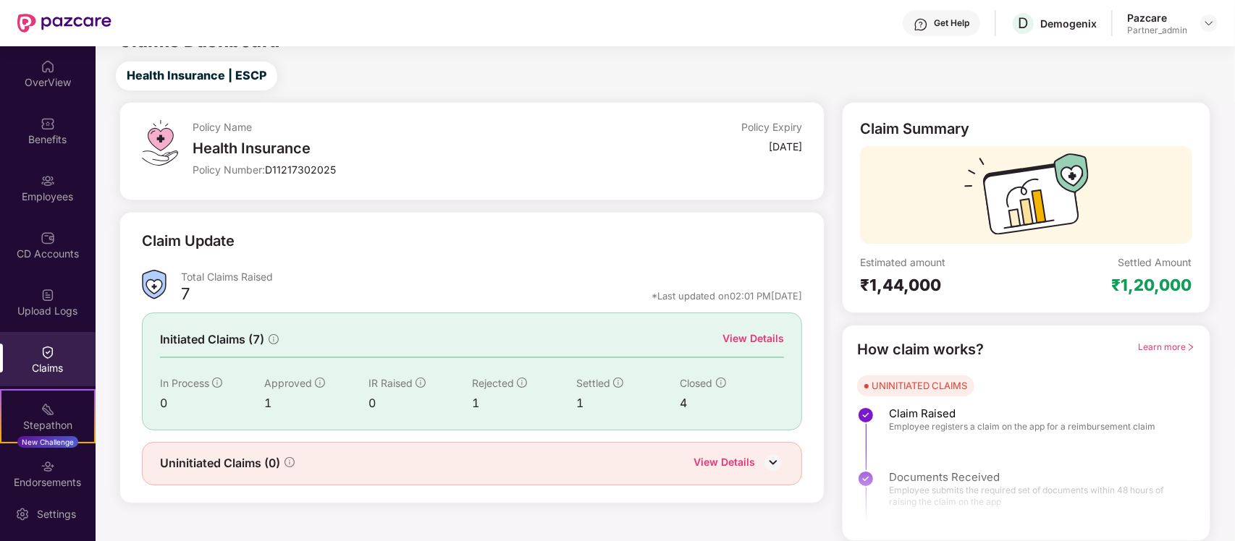
click at [765, 344] on div "View Details" at bounding box center [753, 339] width 62 height 16
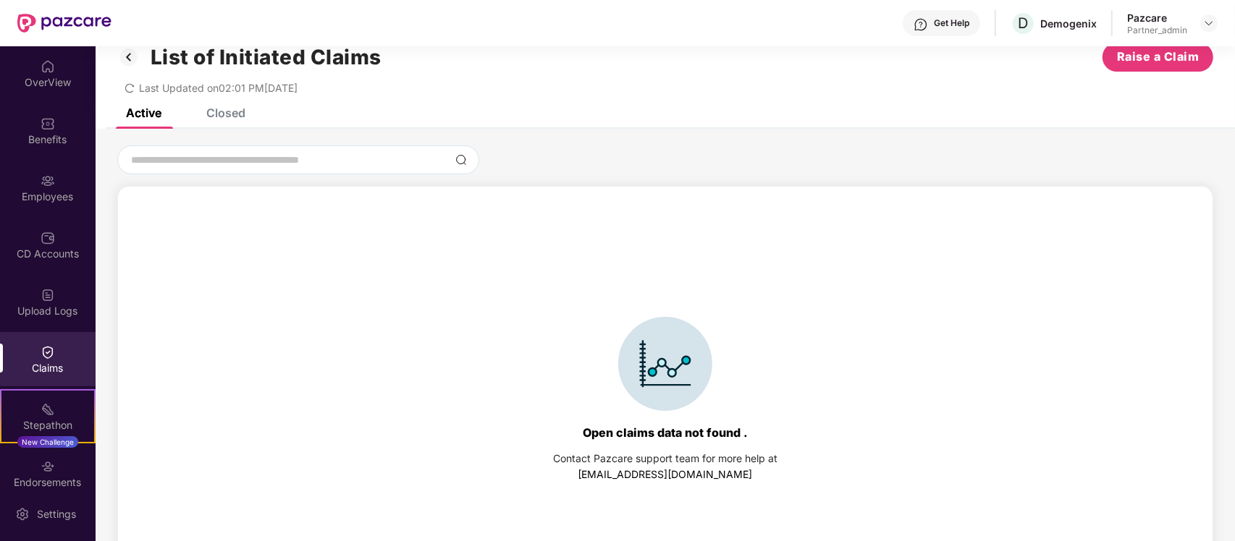
click at [232, 120] on div "Closed" at bounding box center [215, 113] width 61 height 32
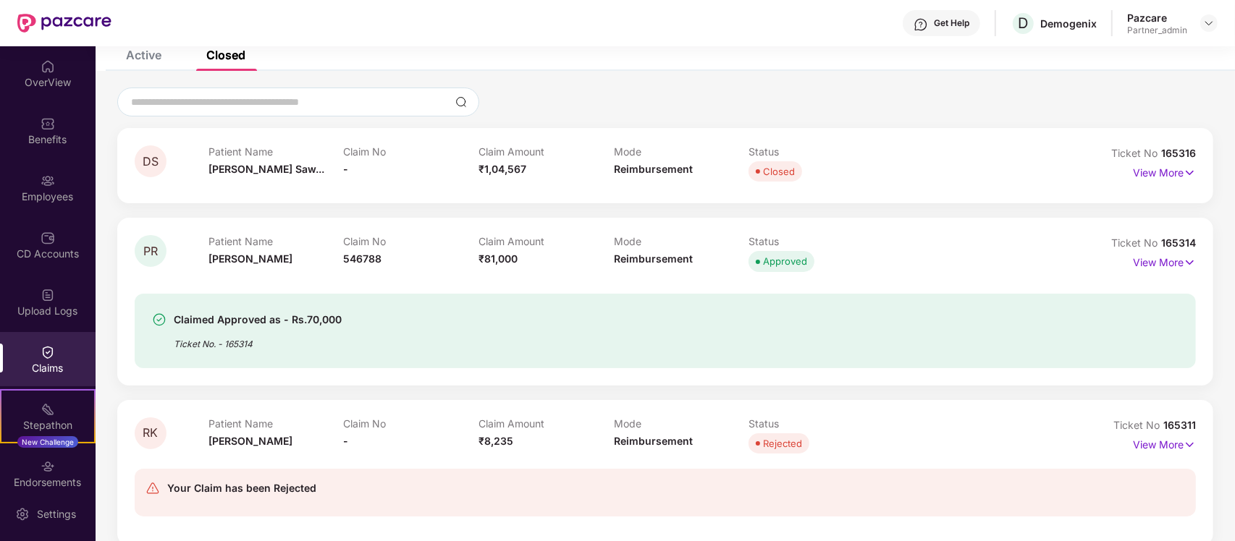
scroll to position [87, 0]
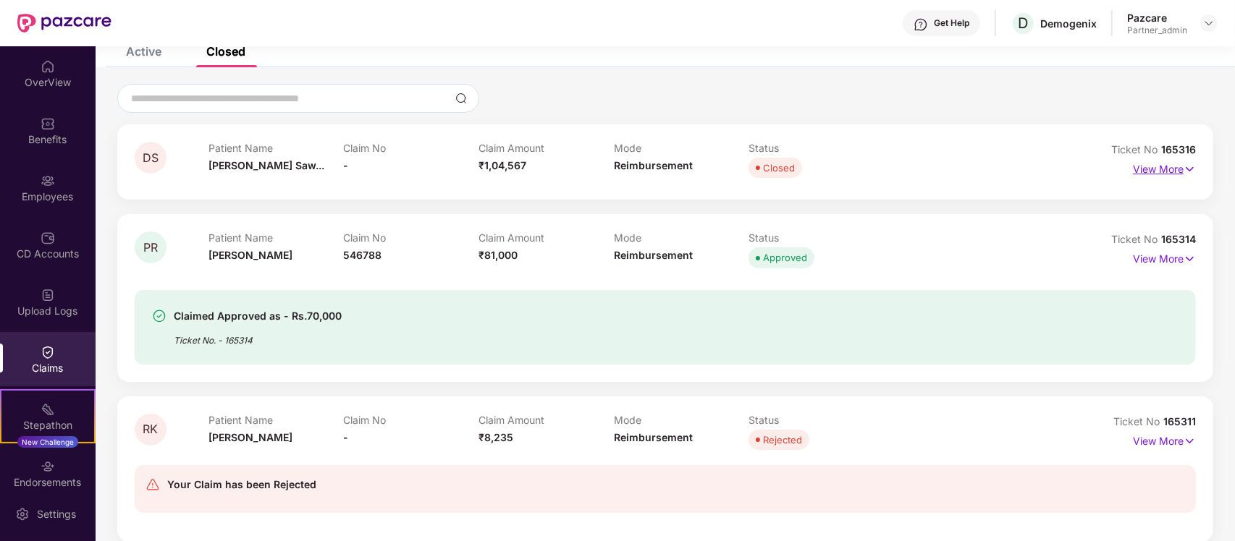
click at [1144, 167] on p "View More" at bounding box center [1164, 168] width 63 height 20
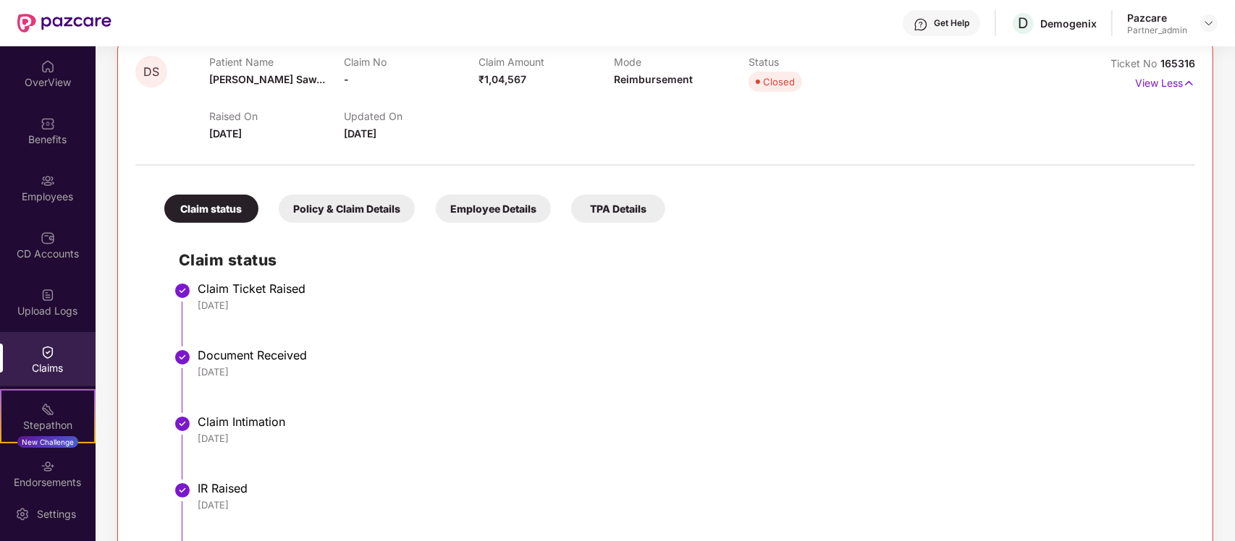
scroll to position [171, 0]
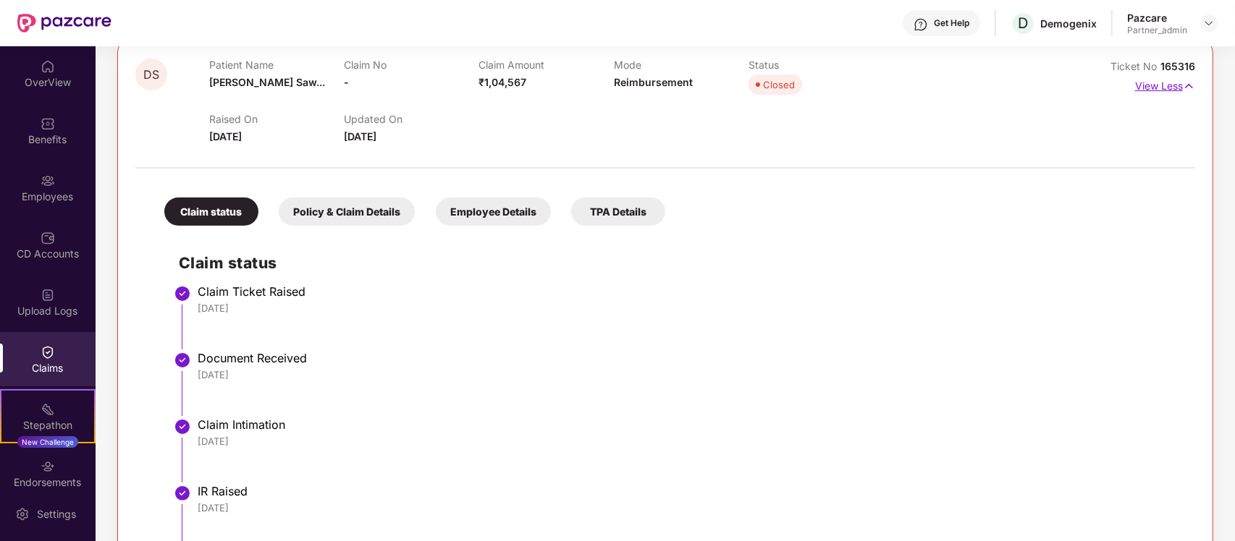
click at [1188, 75] on p "View Less" at bounding box center [1165, 85] width 60 height 20
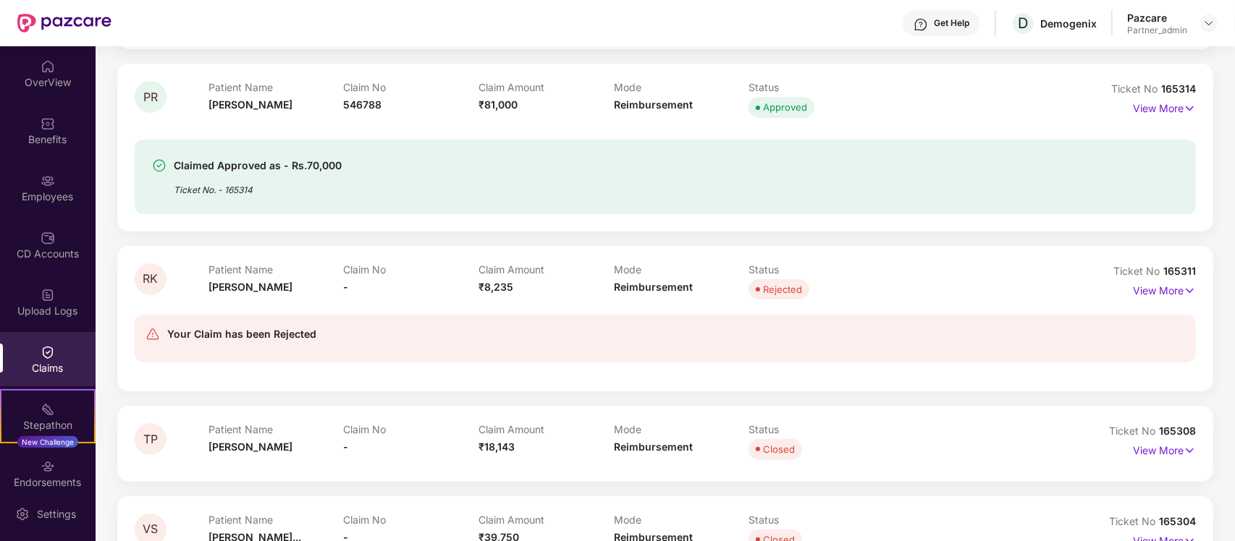
scroll to position [239, 0]
click at [1172, 290] on p "View More" at bounding box center [1164, 288] width 63 height 20
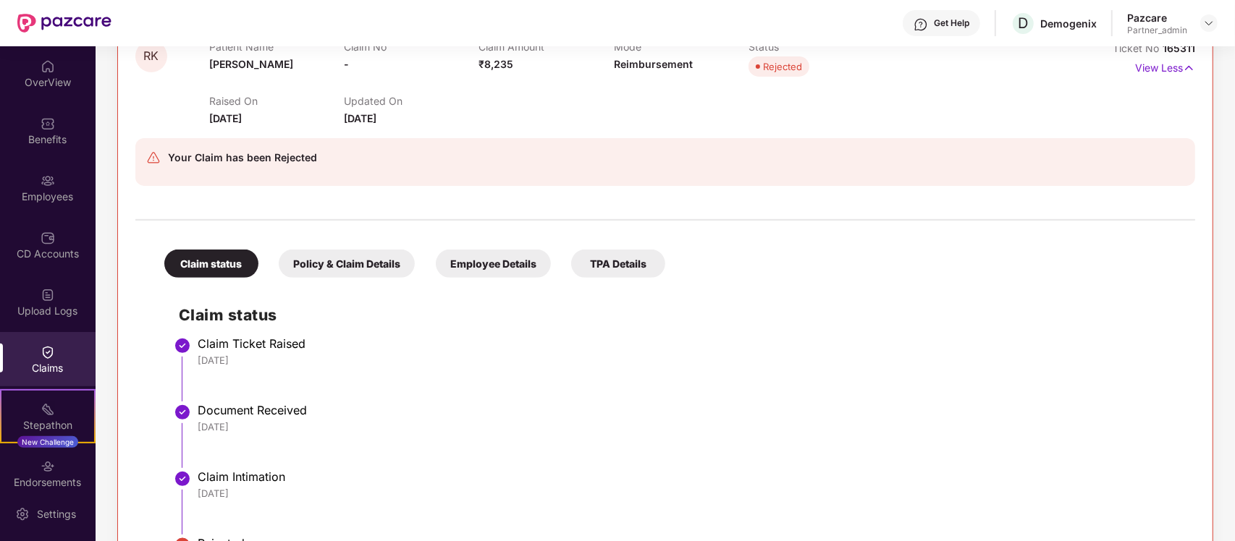
scroll to position [507, 0]
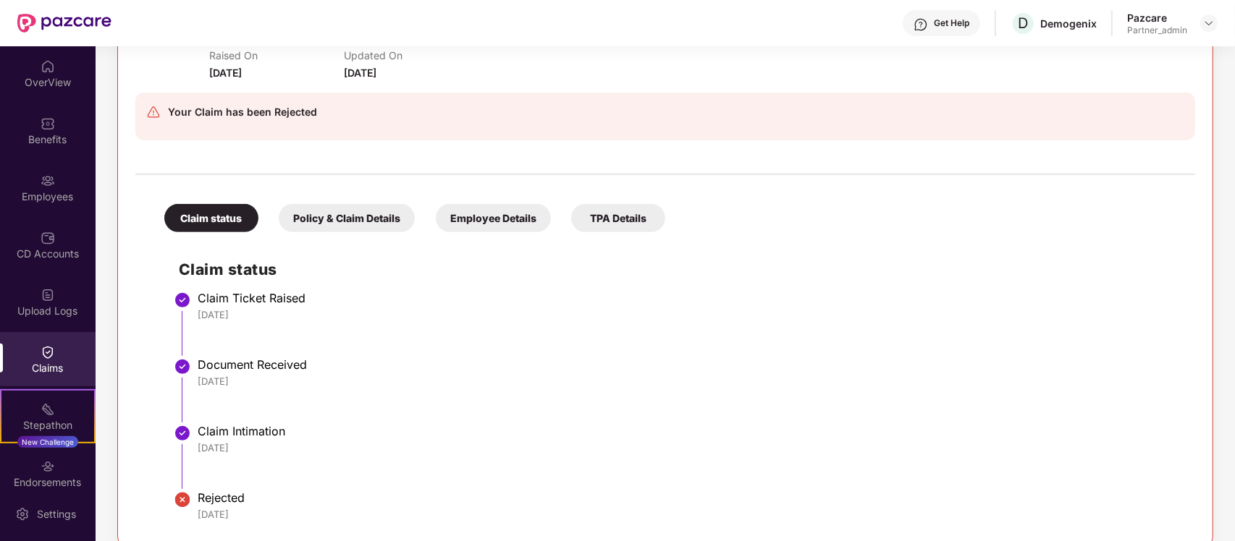
click at [56, 346] on div "Claims" at bounding box center [48, 359] width 96 height 54
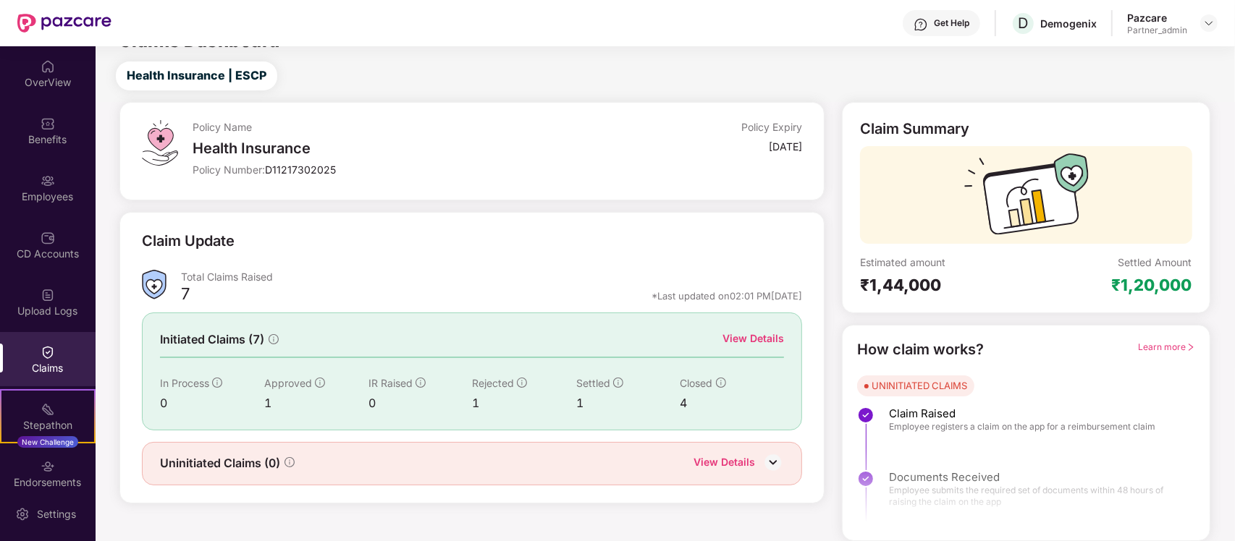
scroll to position [25, 0]
click at [41, 147] on div "Benefits" at bounding box center [48, 130] width 96 height 54
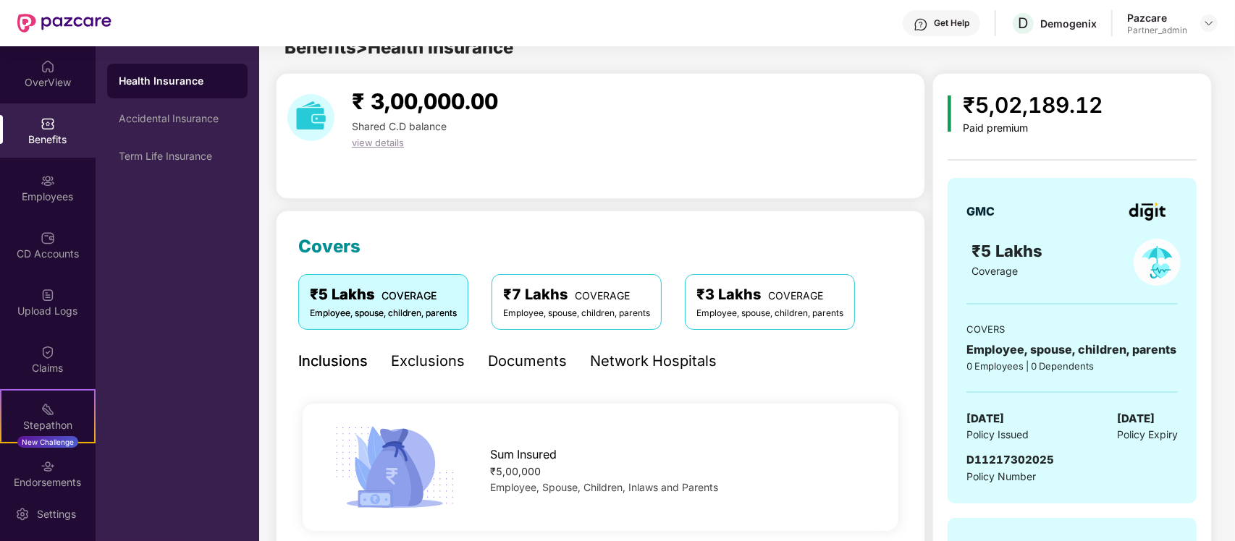
scroll to position [507, 0]
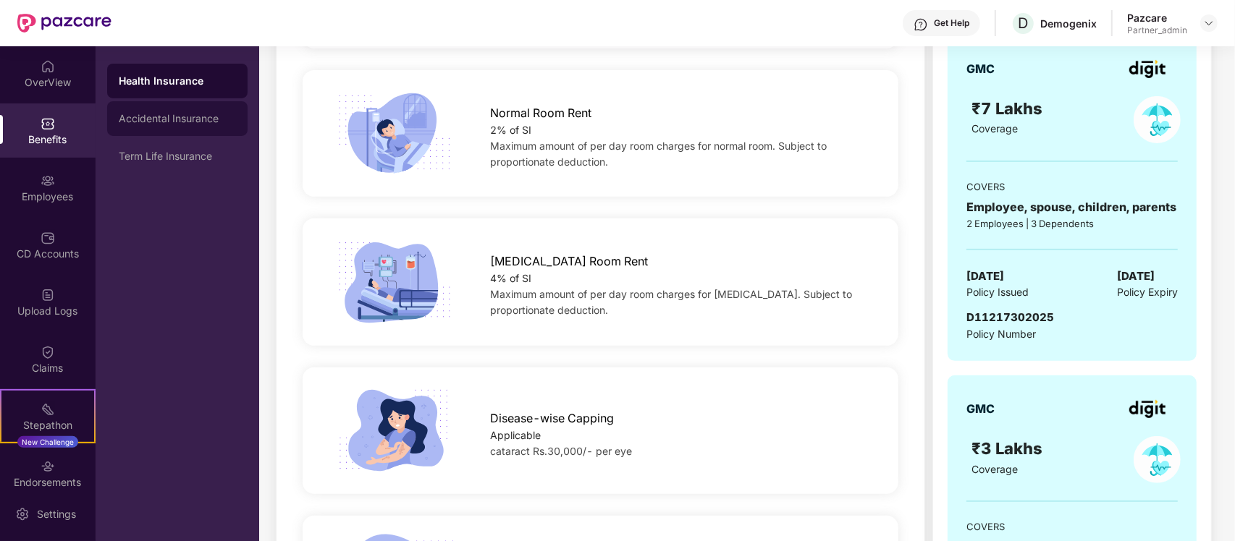
click at [215, 109] on div "Accidental Insurance" at bounding box center [177, 118] width 140 height 35
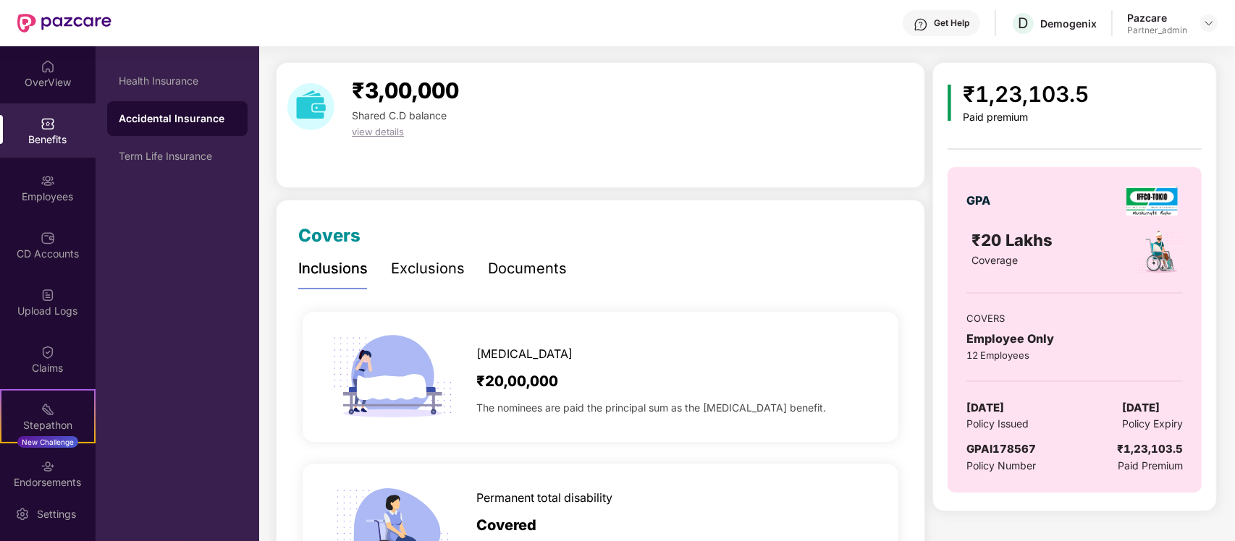
scroll to position [0, 0]
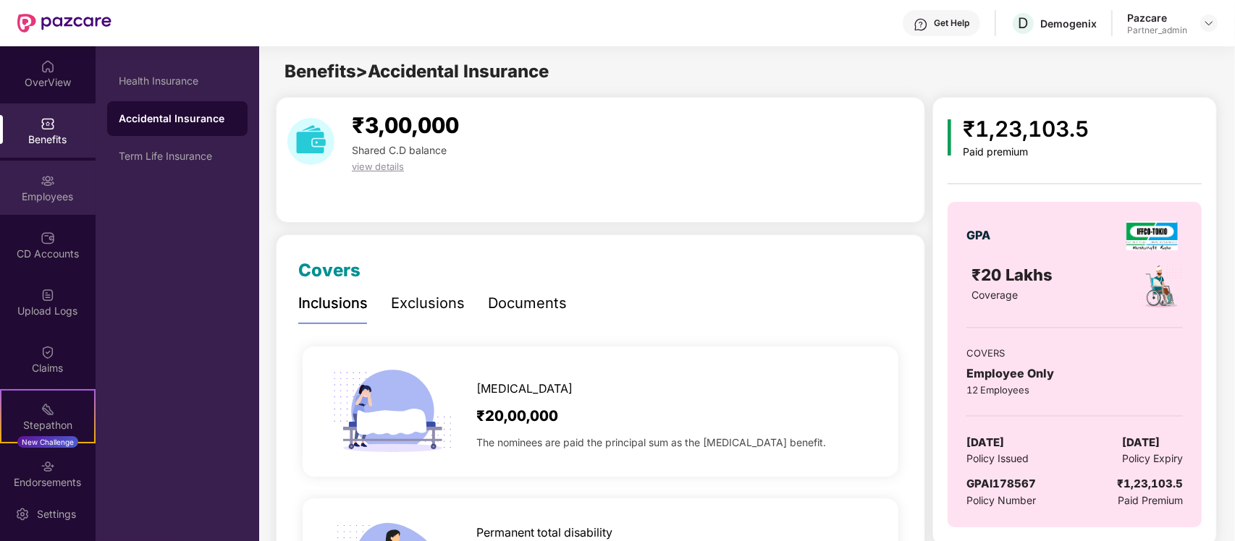
click at [48, 174] on img at bounding box center [48, 181] width 14 height 14
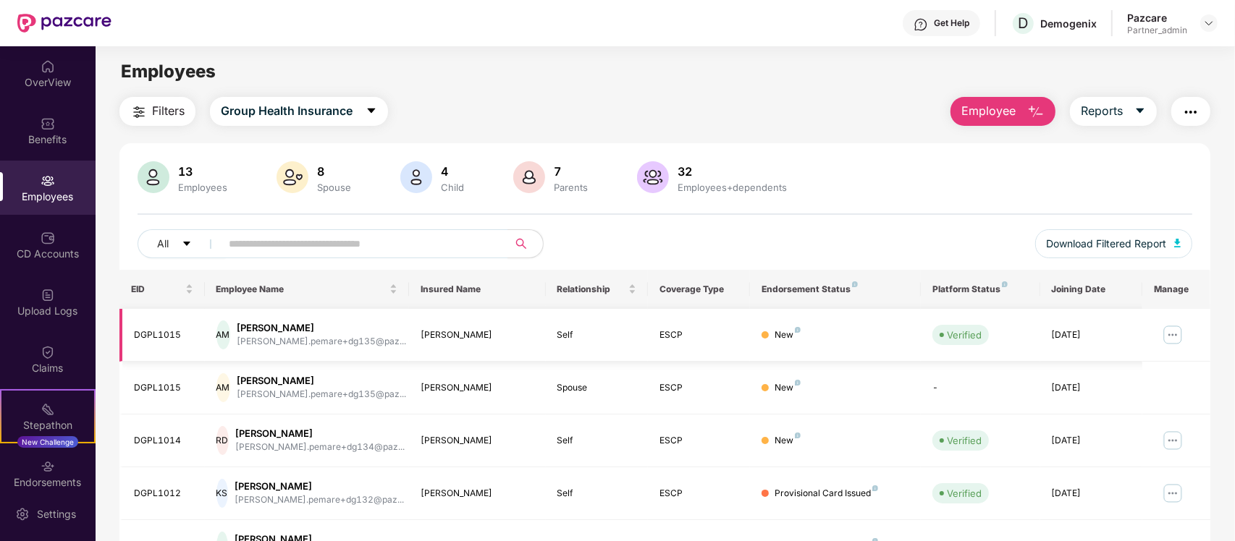
click at [1175, 334] on img at bounding box center [1172, 334] width 23 height 23
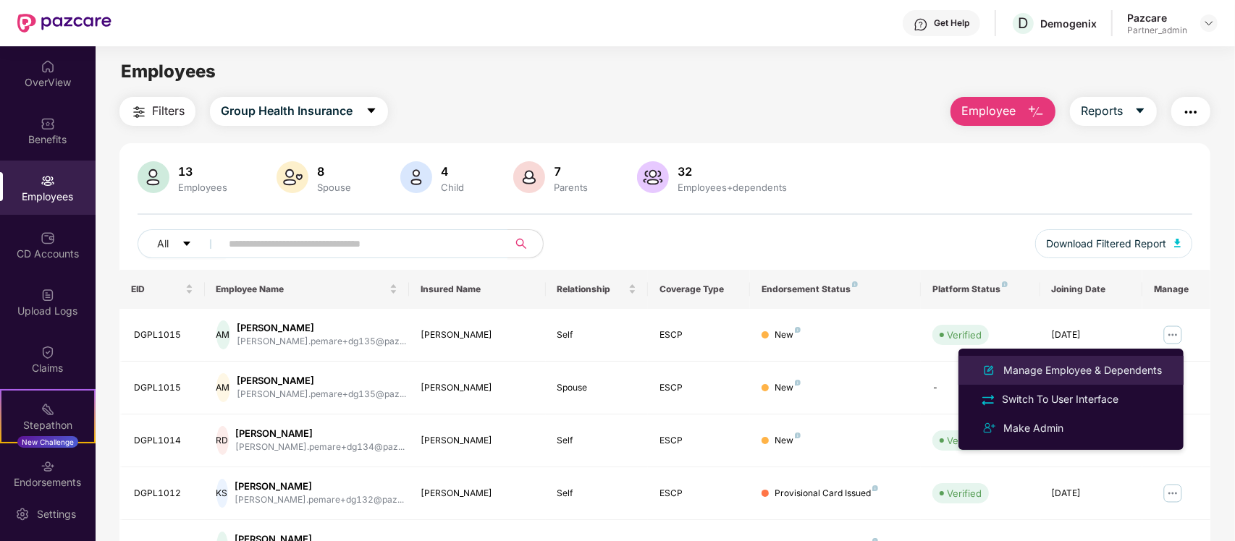
click at [1102, 364] on div "Manage Employee & Dependents" at bounding box center [1082, 371] width 164 height 16
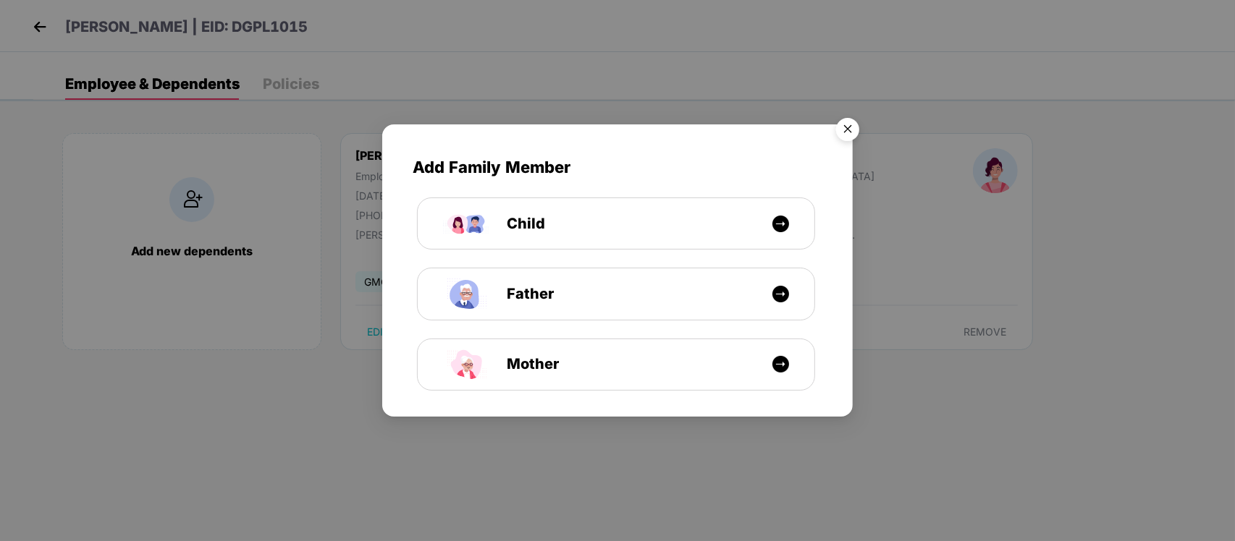
click at [839, 123] on img "Close" at bounding box center [847, 131] width 41 height 41
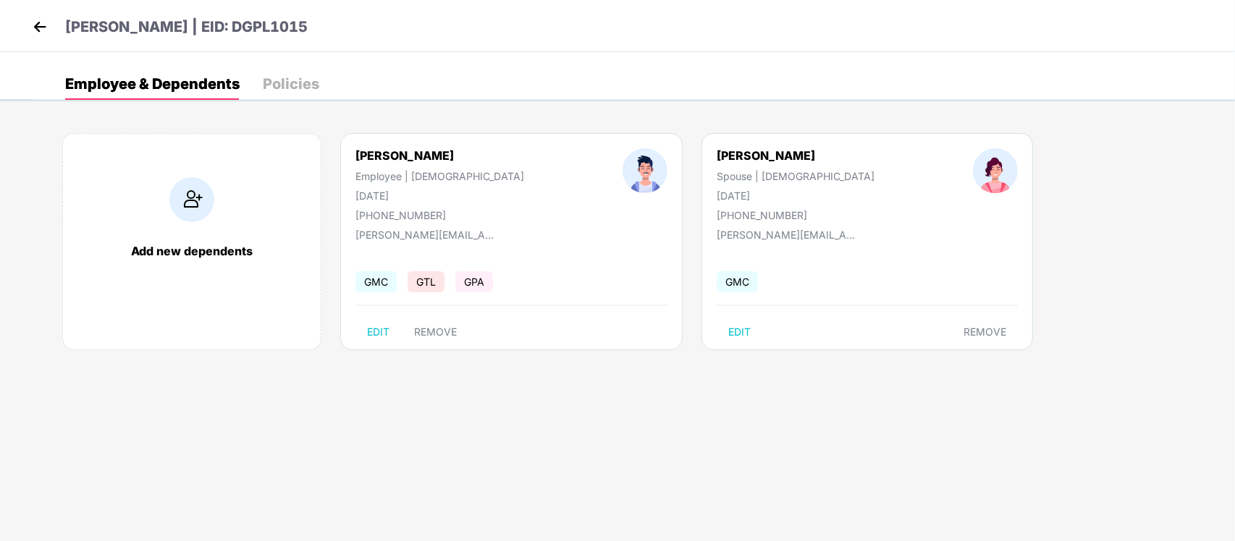
click at [284, 77] on div "Policies" at bounding box center [291, 84] width 56 height 14
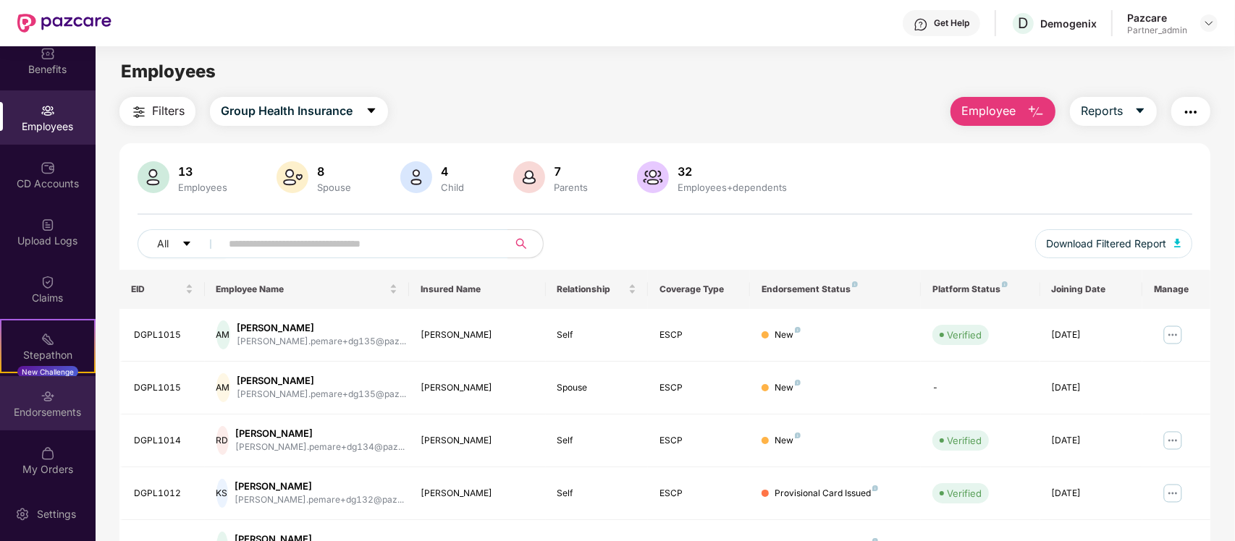
scroll to position [71, 0]
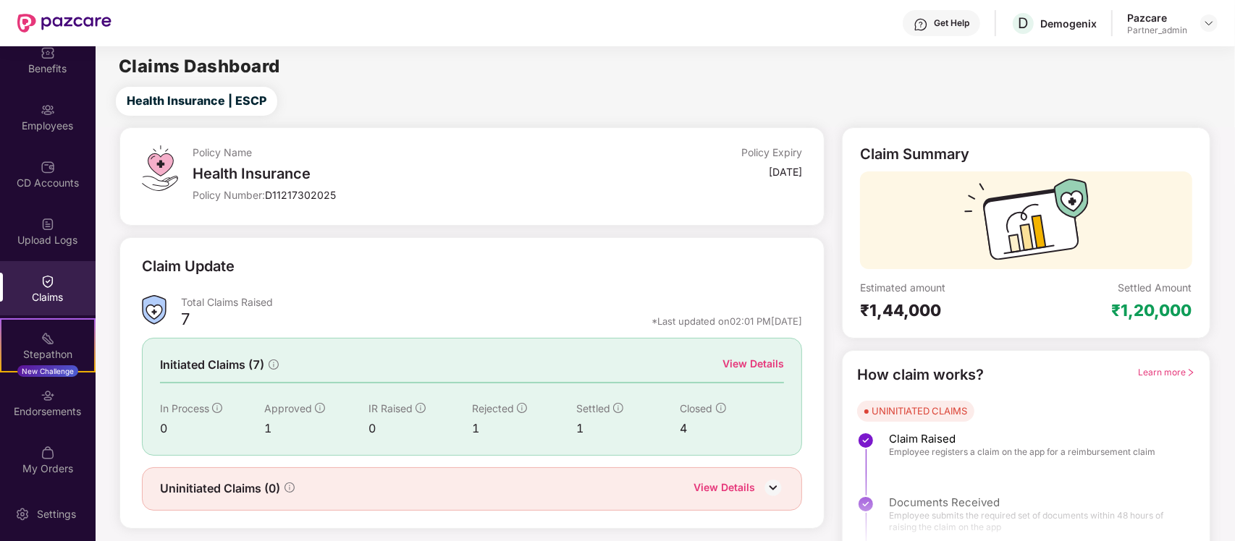
click at [1200, 29] on div at bounding box center [1208, 22] width 17 height 17
click at [1214, 12] on div "Pazcare Partner_admin" at bounding box center [1172, 23] width 90 height 25
click at [1207, 23] on img at bounding box center [1209, 23] width 12 height 12
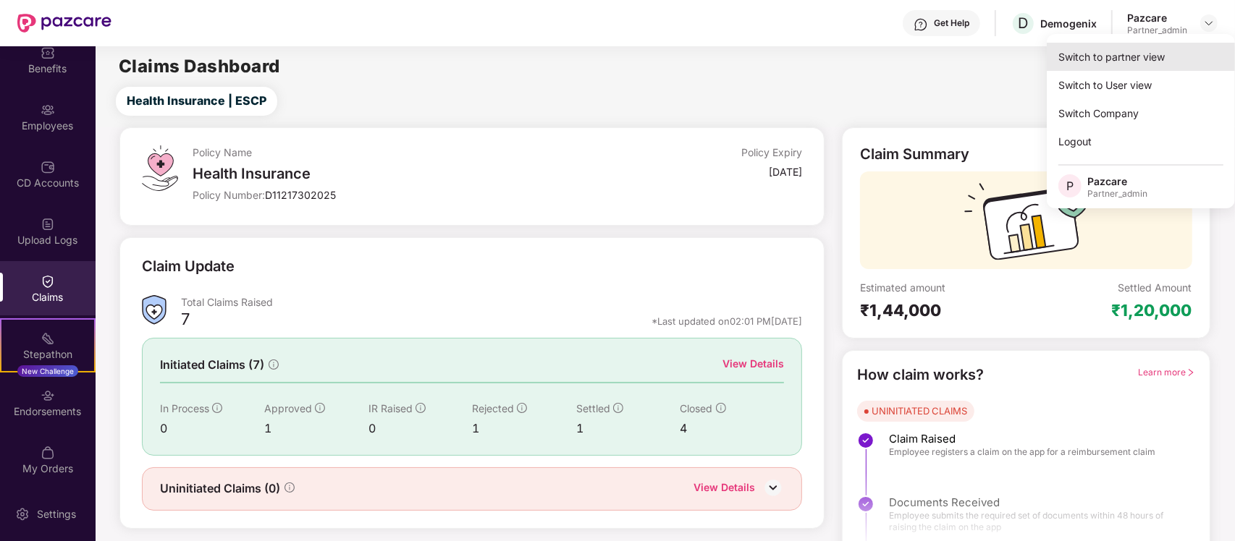
click at [1149, 49] on div "Switch to partner view" at bounding box center [1140, 57] width 188 height 28
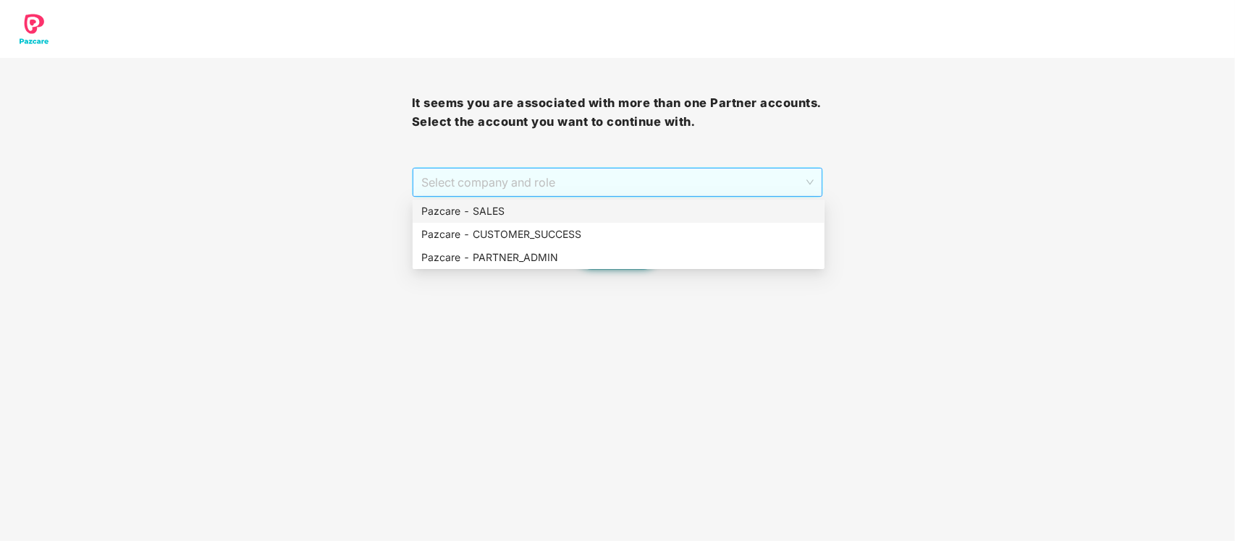
click at [613, 171] on span "Select company and role" at bounding box center [617, 182] width 393 height 27
click at [549, 255] on div "Pazcare - PARTNER_ADMIN" at bounding box center [618, 258] width 394 height 16
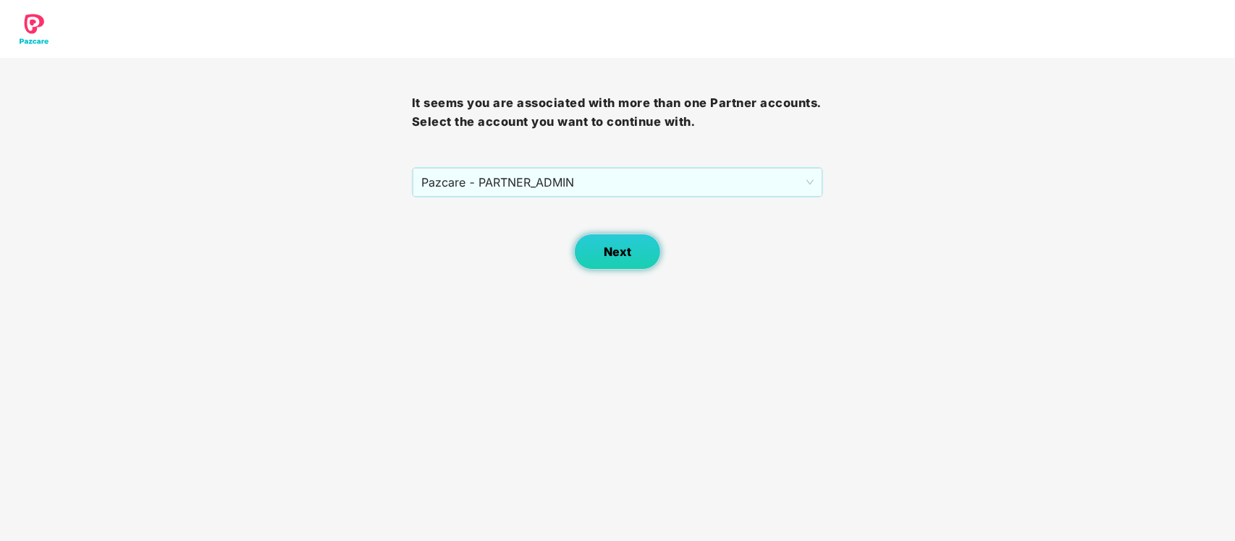
click at [601, 255] on button "Next" at bounding box center [617, 252] width 87 height 36
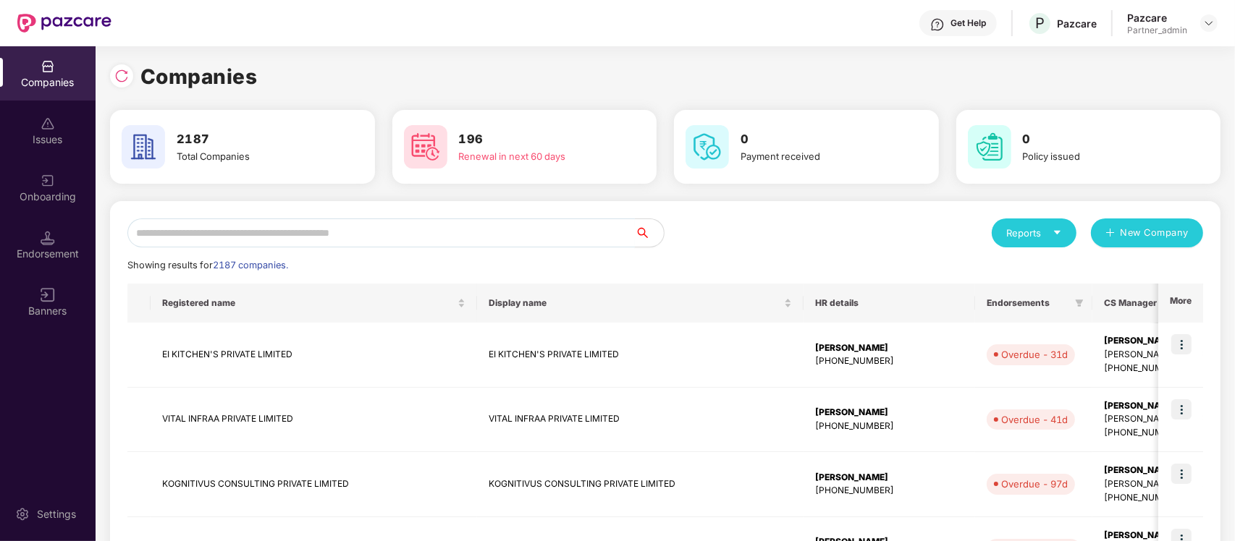
click at [384, 232] on input "text" at bounding box center [380, 233] width 507 height 29
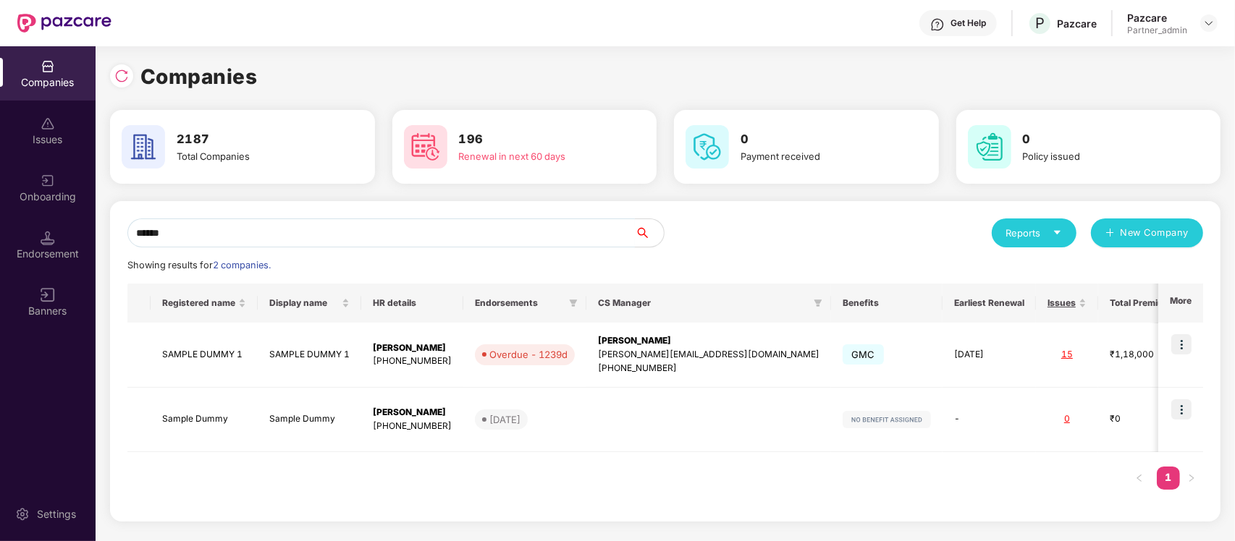
type input "******"
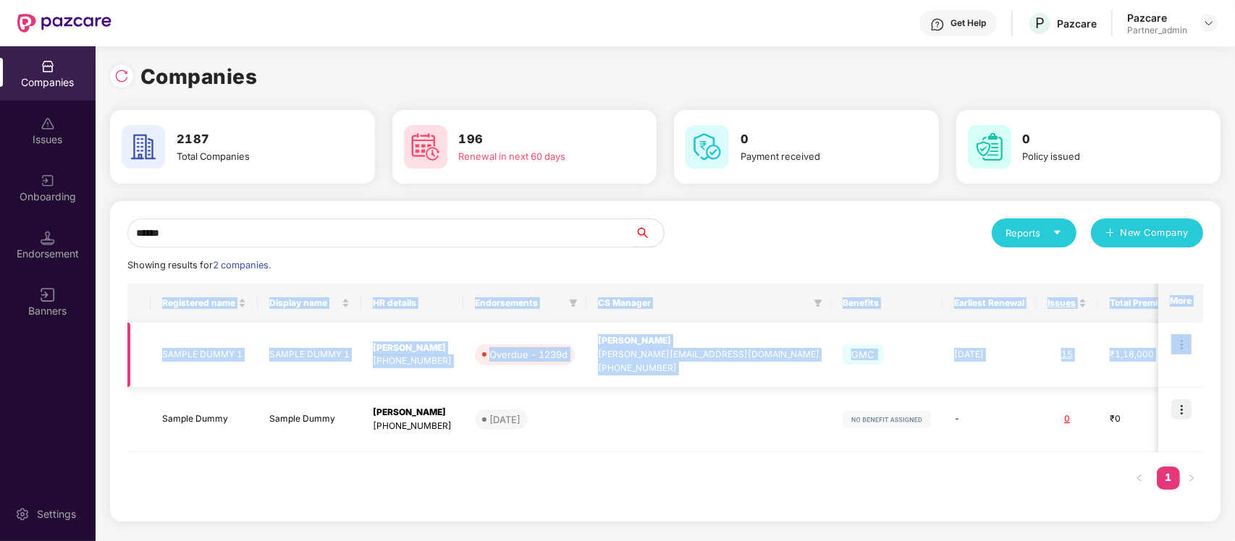
drag, startPoint x: 720, startPoint y: 276, endPoint x: 1185, endPoint y: 328, distance: 467.5
click at [1185, 328] on div "****** Reports New Company Showing results for 2 companies. Registered name Dis…" at bounding box center [664, 362] width 1075 height 286
click at [1183, 334] on img at bounding box center [1181, 344] width 20 height 20
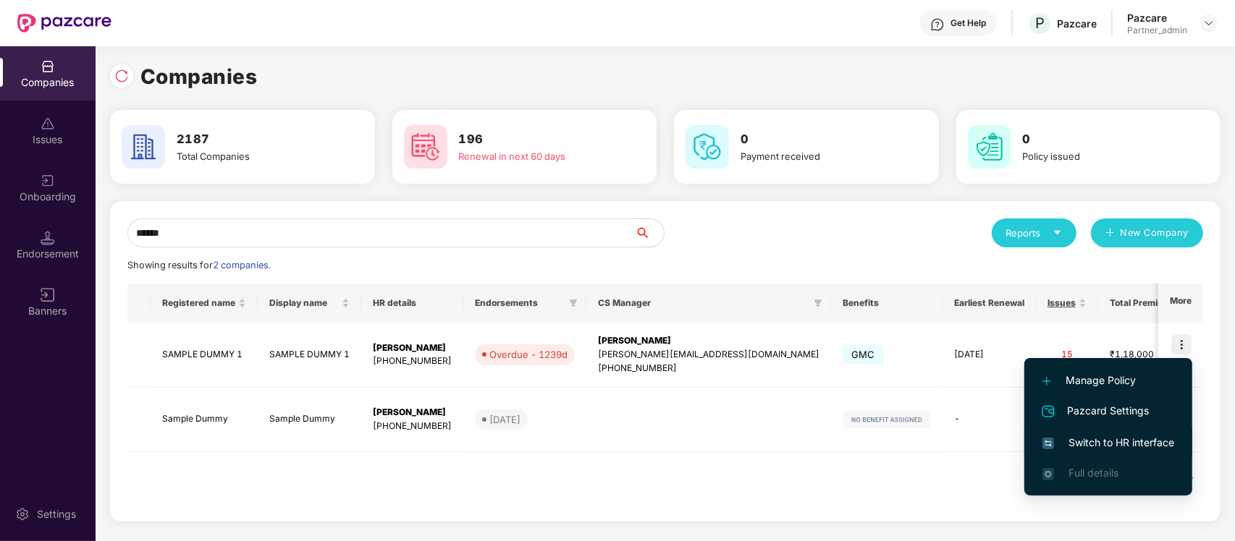
click at [1152, 432] on li "Switch to HR interface" at bounding box center [1108, 443] width 168 height 30
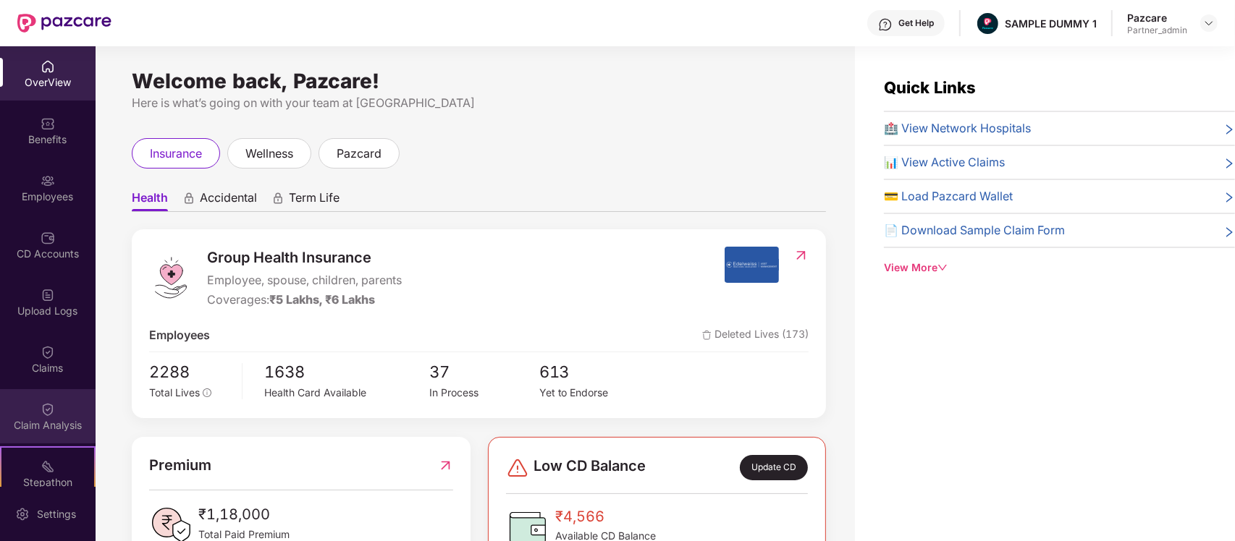
click at [46, 402] on img at bounding box center [48, 409] width 14 height 14
